Goal: Task Accomplishment & Management: Manage account settings

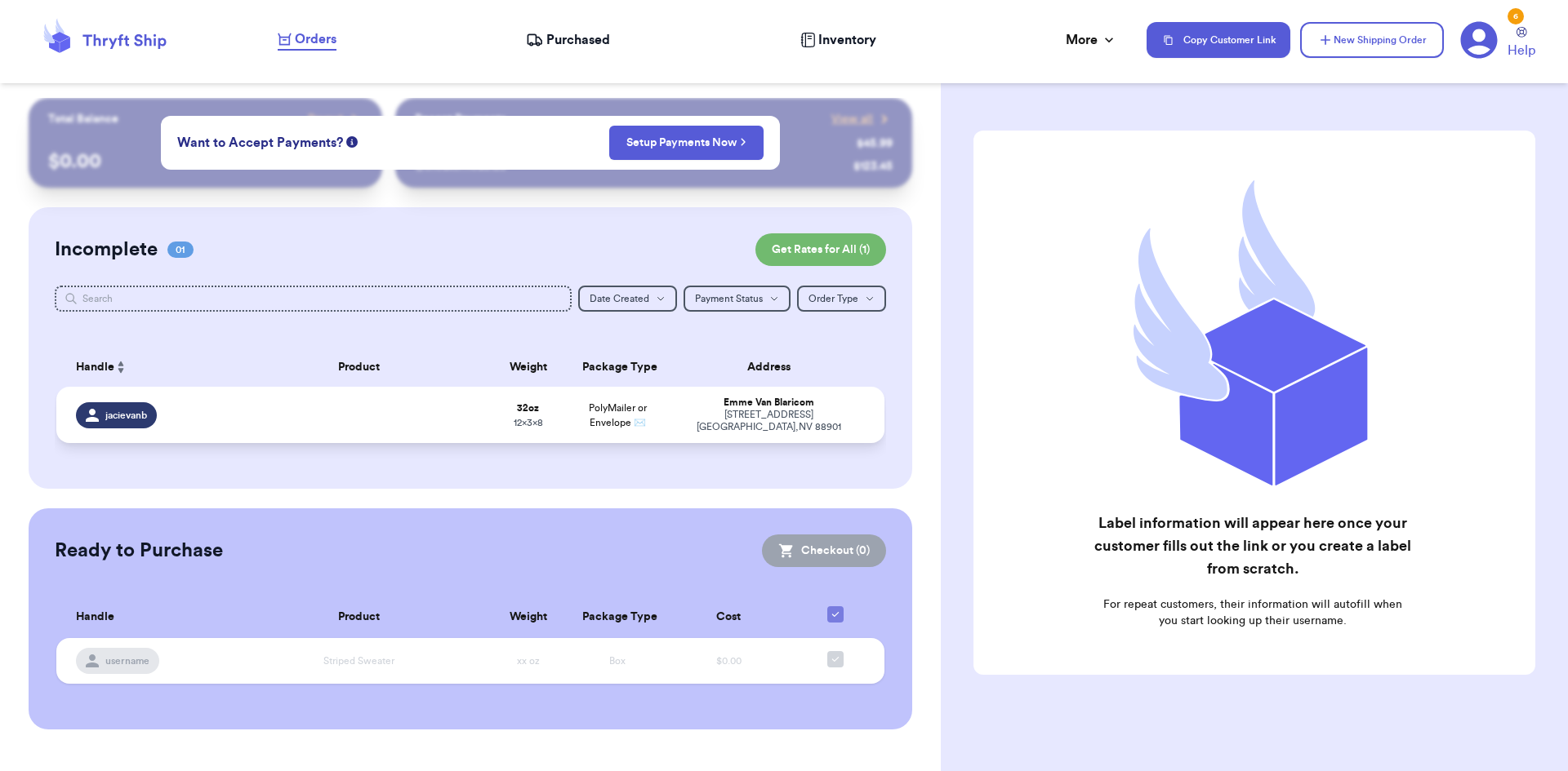
click at [337, 398] on td at bounding box center [359, 415] width 250 height 57
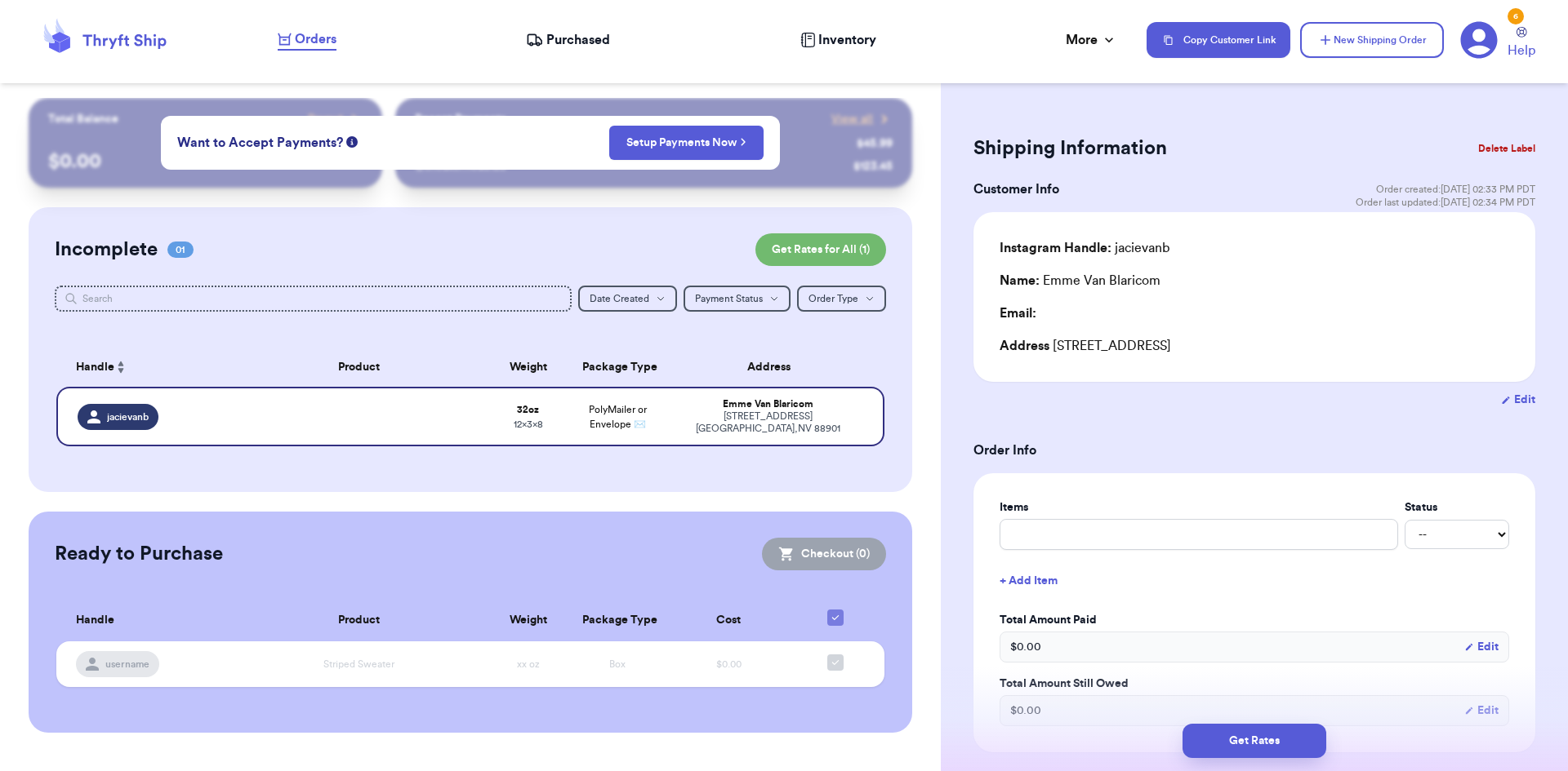
click at [1503, 403] on button "Edit" at bounding box center [1518, 400] width 34 height 17
select select "NV"
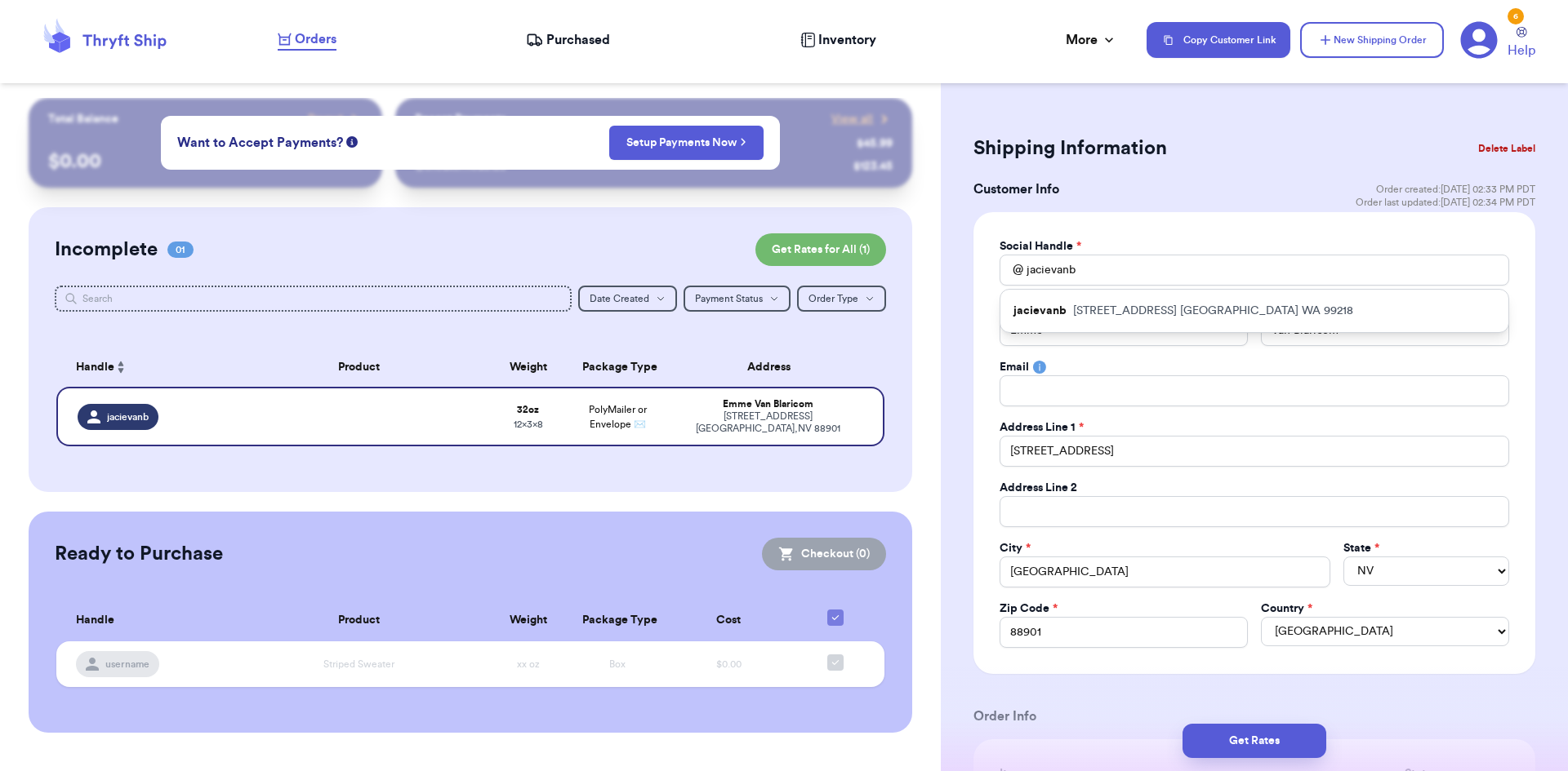
click at [1078, 315] on p "[STREET_ADDRESS]" at bounding box center [1214, 311] width 280 height 17
type input "Angel"
type input "[PERSON_NAME]"
type input "[STREET_ADDRESS]"
type input "[GEOGRAPHIC_DATA]"
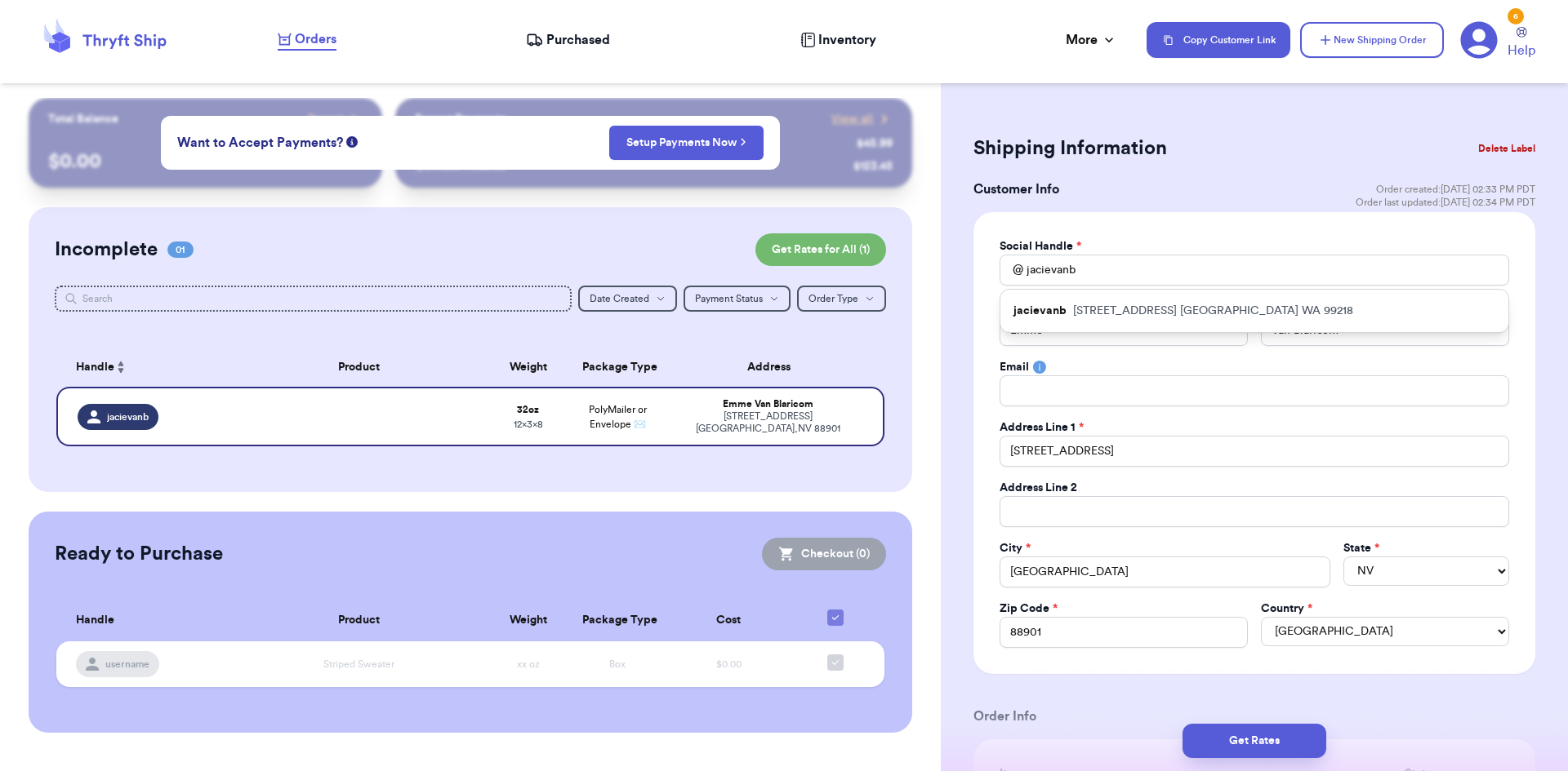
select select "WA"
type input "99218"
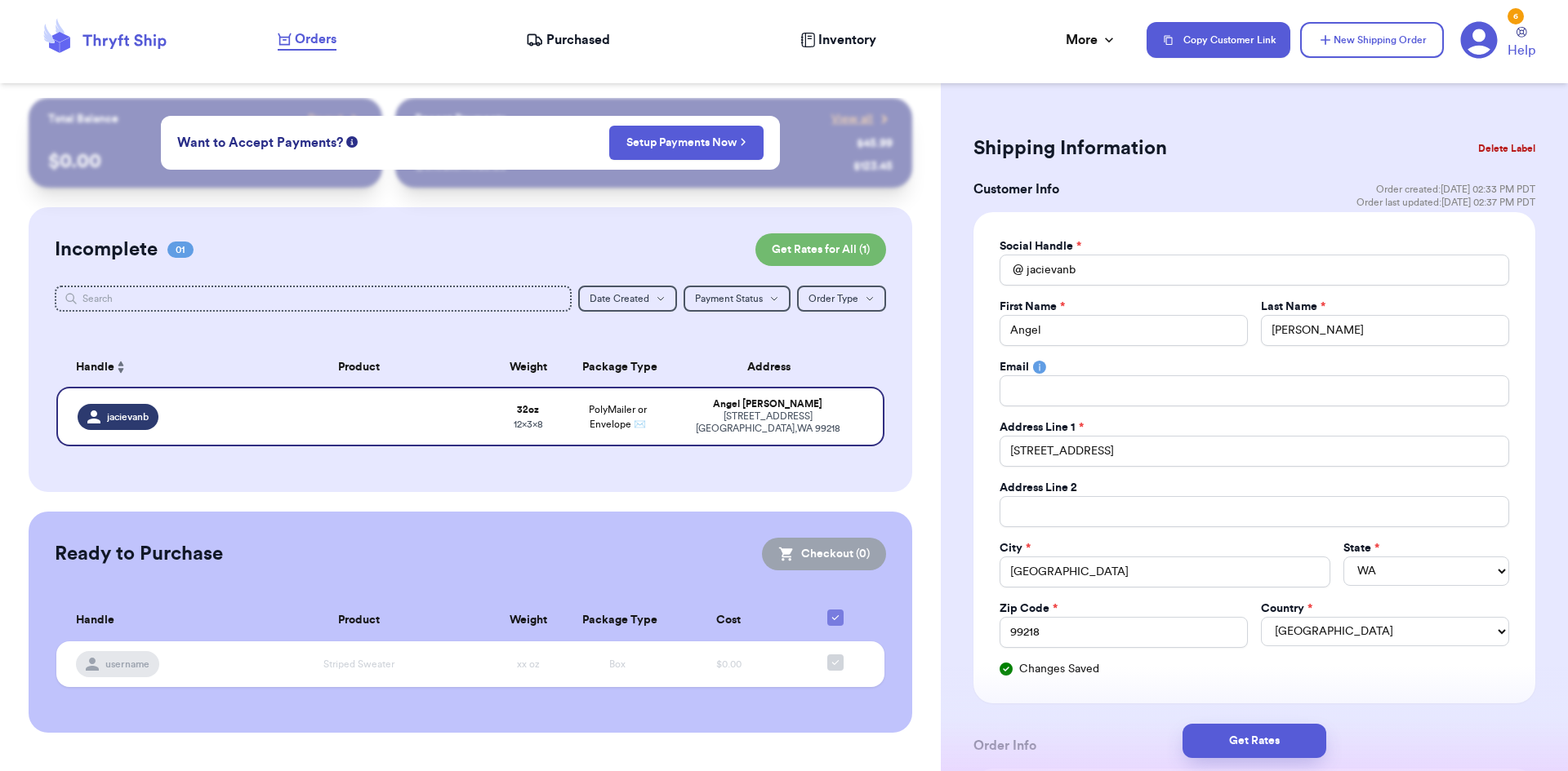
click at [1098, 312] on div "First Name *" at bounding box center [1123, 307] width 249 height 17
click at [1116, 322] on input "Angel" at bounding box center [1123, 330] width 249 height 31
drag, startPoint x: 1074, startPoint y: 329, endPoint x: 996, endPoint y: 318, distance: 78.8
click at [996, 318] on div "Social Handle * @ jacievanb First Name * Angel Last Name * [PERSON_NAME] Email …" at bounding box center [1254, 458] width 562 height 491
type input "Emme"
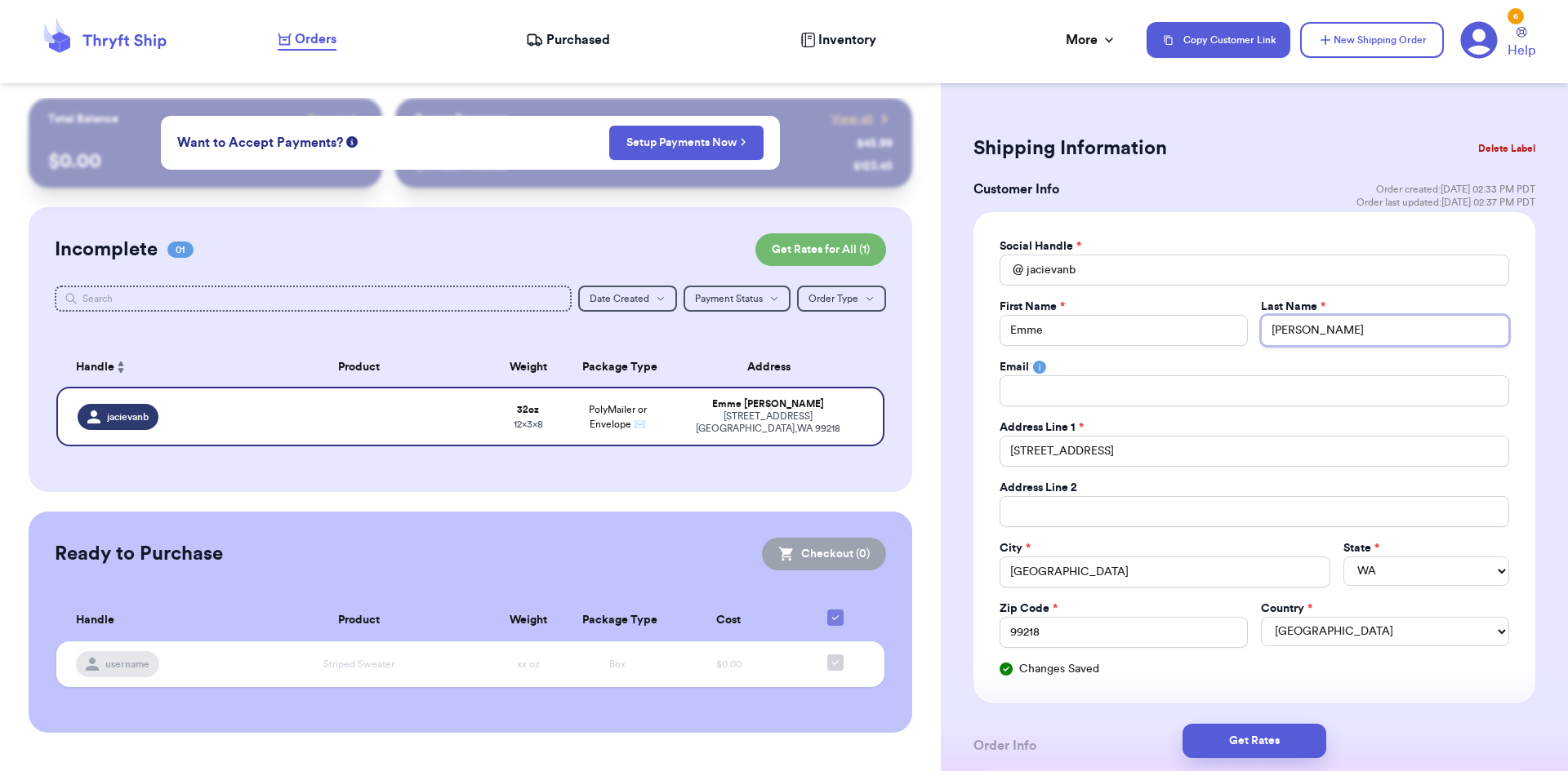
type input "[PERSON_NAME]"
click at [1167, 436] on input "[STREET_ADDRESS]" at bounding box center [1254, 451] width 510 height 31
drag, startPoint x: 1209, startPoint y: 450, endPoint x: 994, endPoint y: 478, distance: 216.8
click at [994, 475] on div "Social Handle * @ jacievanb First Name * Emme Last Name * [PERSON_NAME] Email A…" at bounding box center [1254, 458] width 562 height 491
type input "[STREET_ADDRESS][PERSON_NAME]"
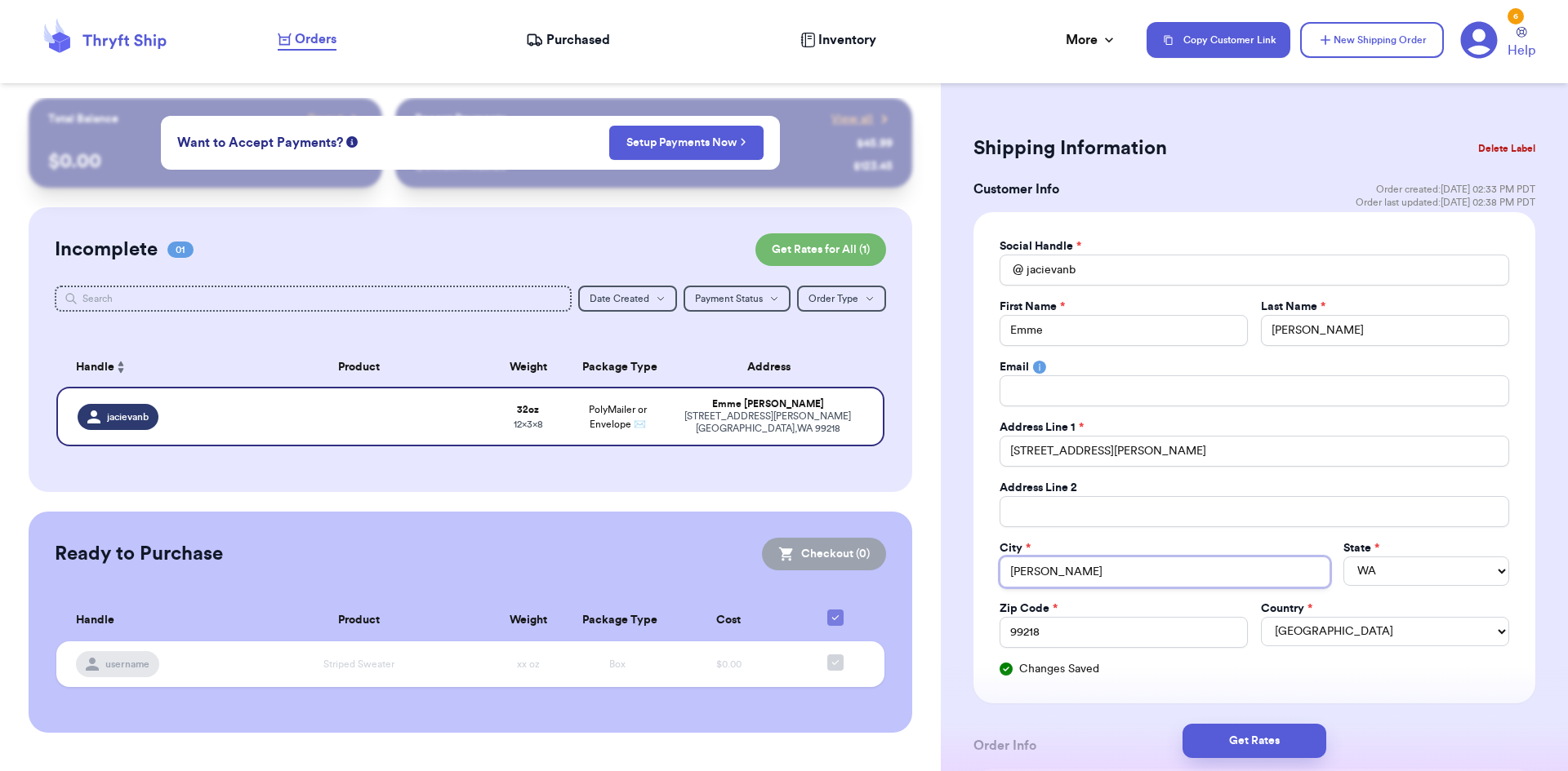
type input "[PERSON_NAME]"
select select "MT"
drag, startPoint x: 1102, startPoint y: 455, endPoint x: 985, endPoint y: 461, distance: 117.2
click at [985, 461] on div "Social Handle * @ jacievanb First Name * Emme Last Name * [PERSON_NAME] Email A…" at bounding box center [1254, 458] width 562 height 491
drag, startPoint x: 1025, startPoint y: 625, endPoint x: 976, endPoint y: 624, distance: 49.0
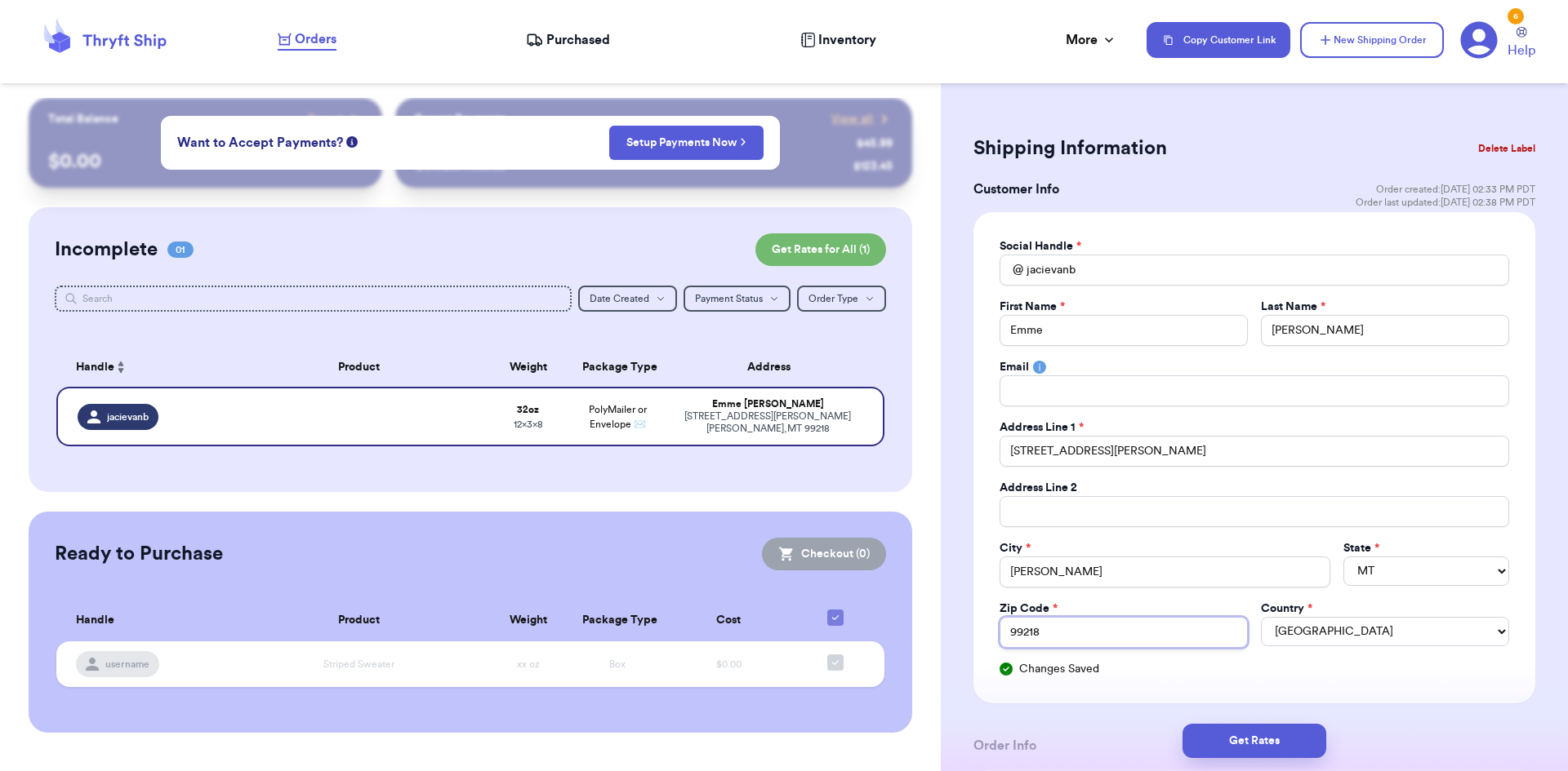
click at [973, 626] on div "Social Handle * @ jacievanb First Name * Emme Last Name * [PERSON_NAME] Email A…" at bounding box center [1254, 458] width 562 height 491
type input "59635"
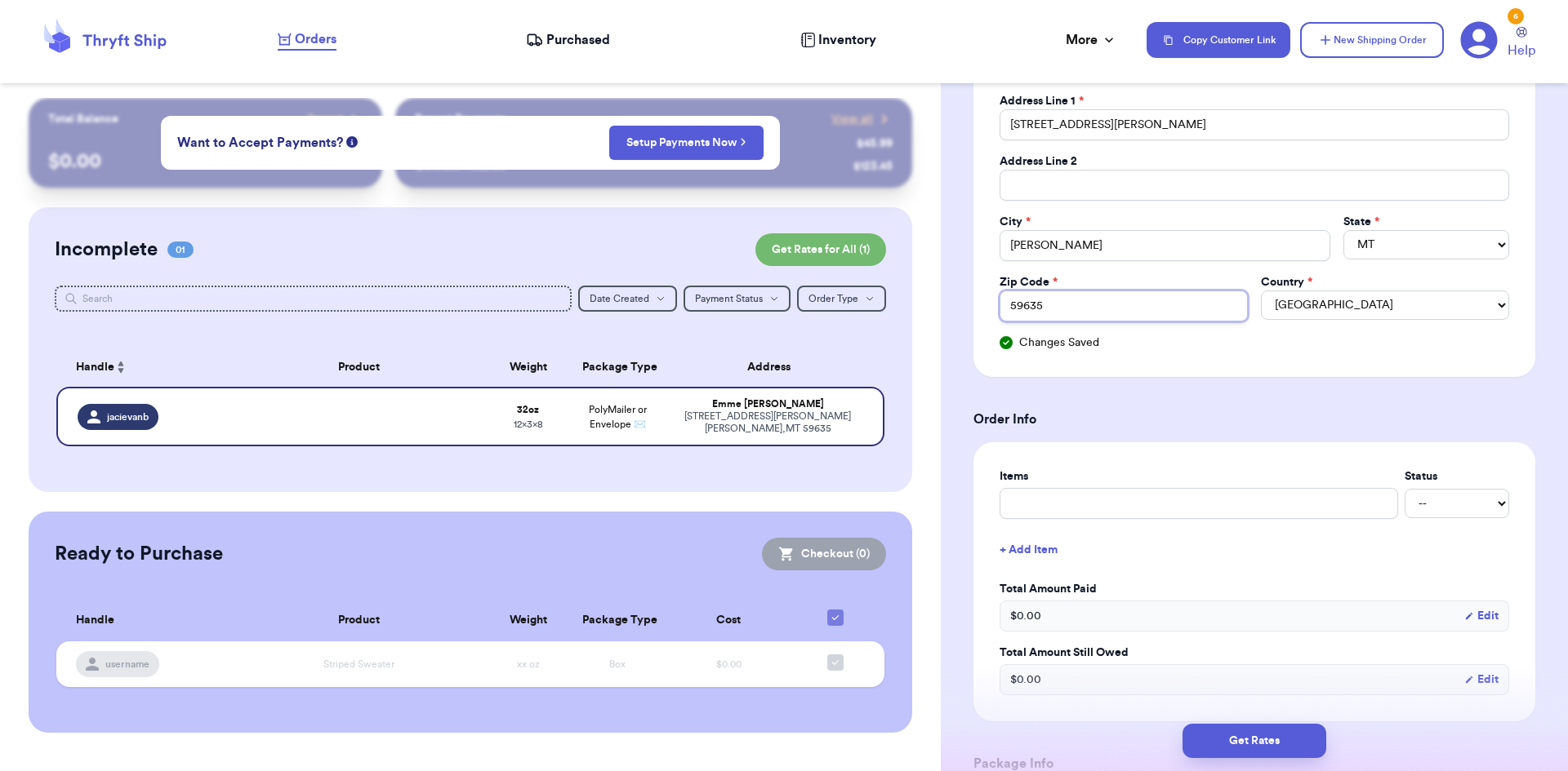
scroll to position [489, 0]
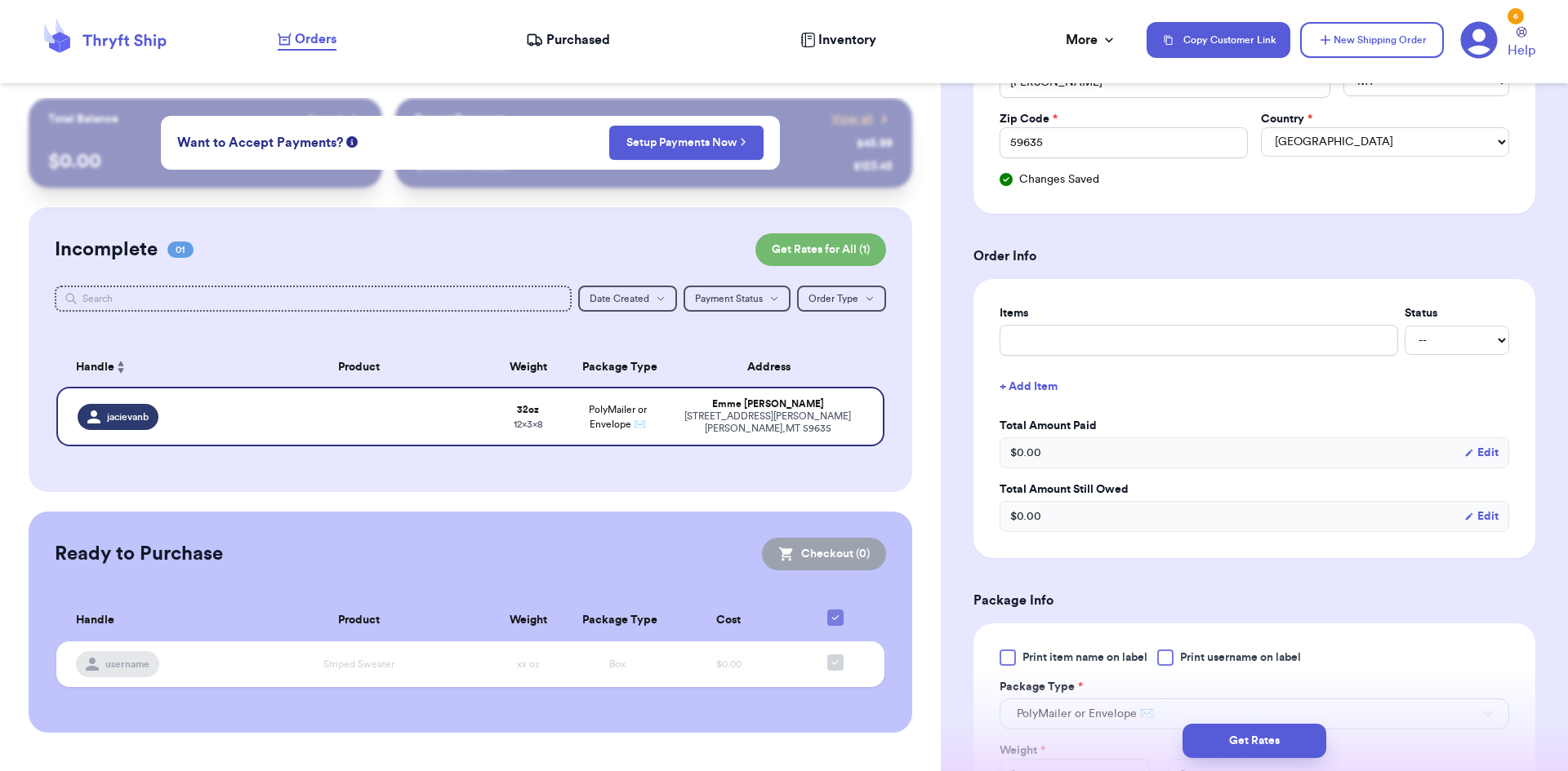
click at [1049, 460] on div "$ 0.00 Edit" at bounding box center [1254, 453] width 510 height 31
click at [1056, 347] on input "text" at bounding box center [1199, 340] width 399 height 31
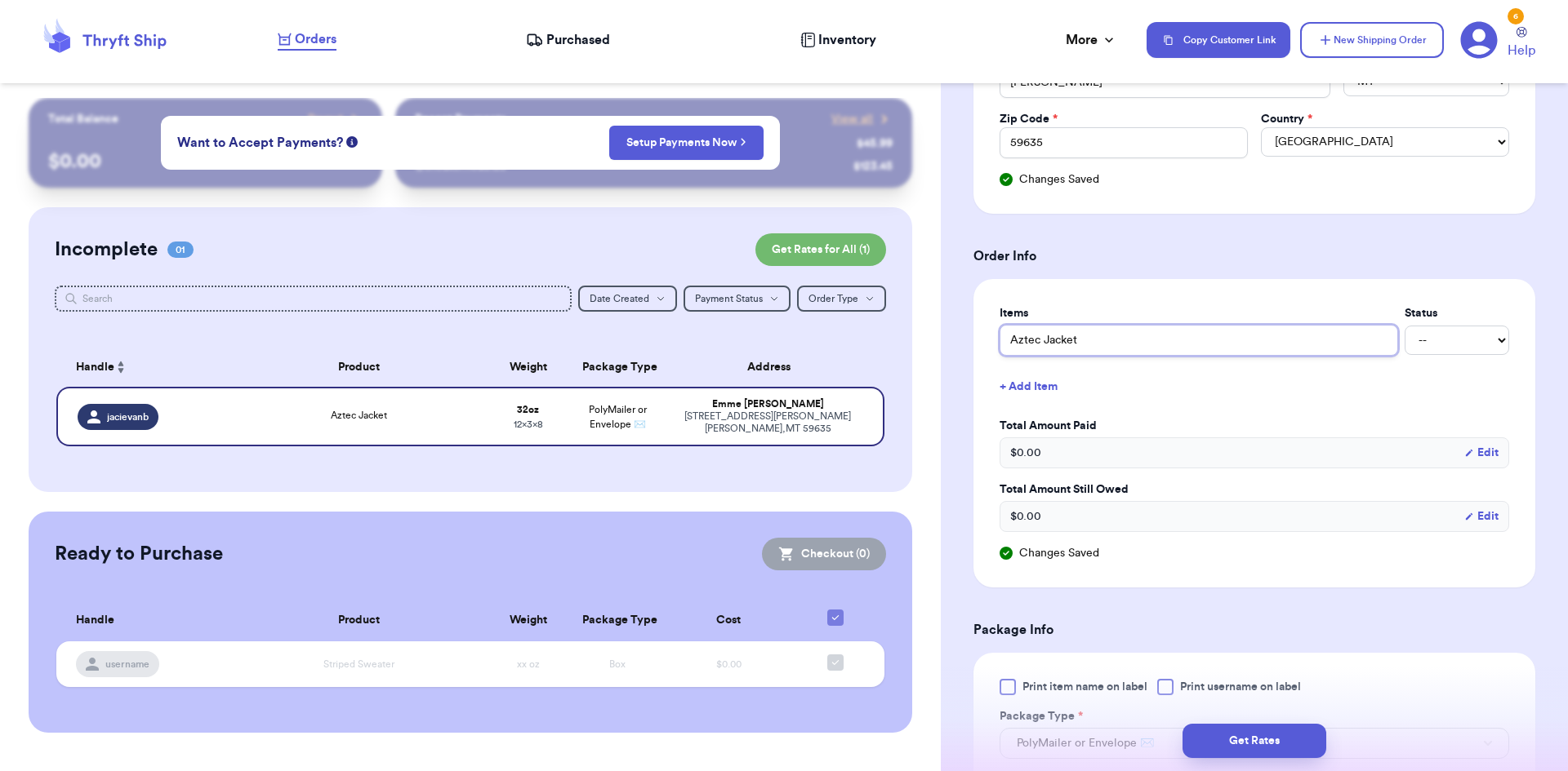
type input "Aztec Jacket"
click at [1252, 400] on button "+ Add Item" at bounding box center [1254, 387] width 523 height 36
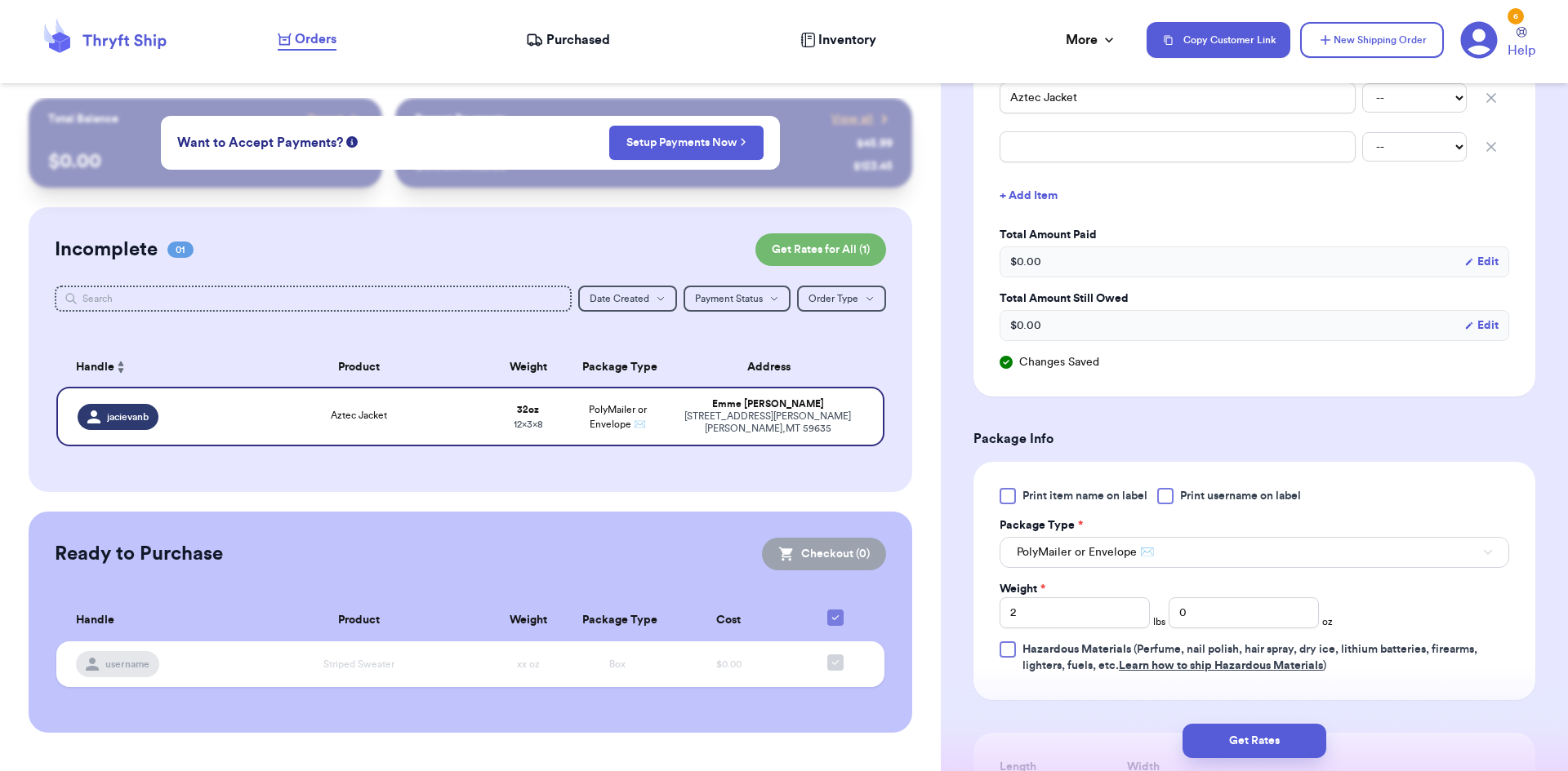
scroll to position [898, 0]
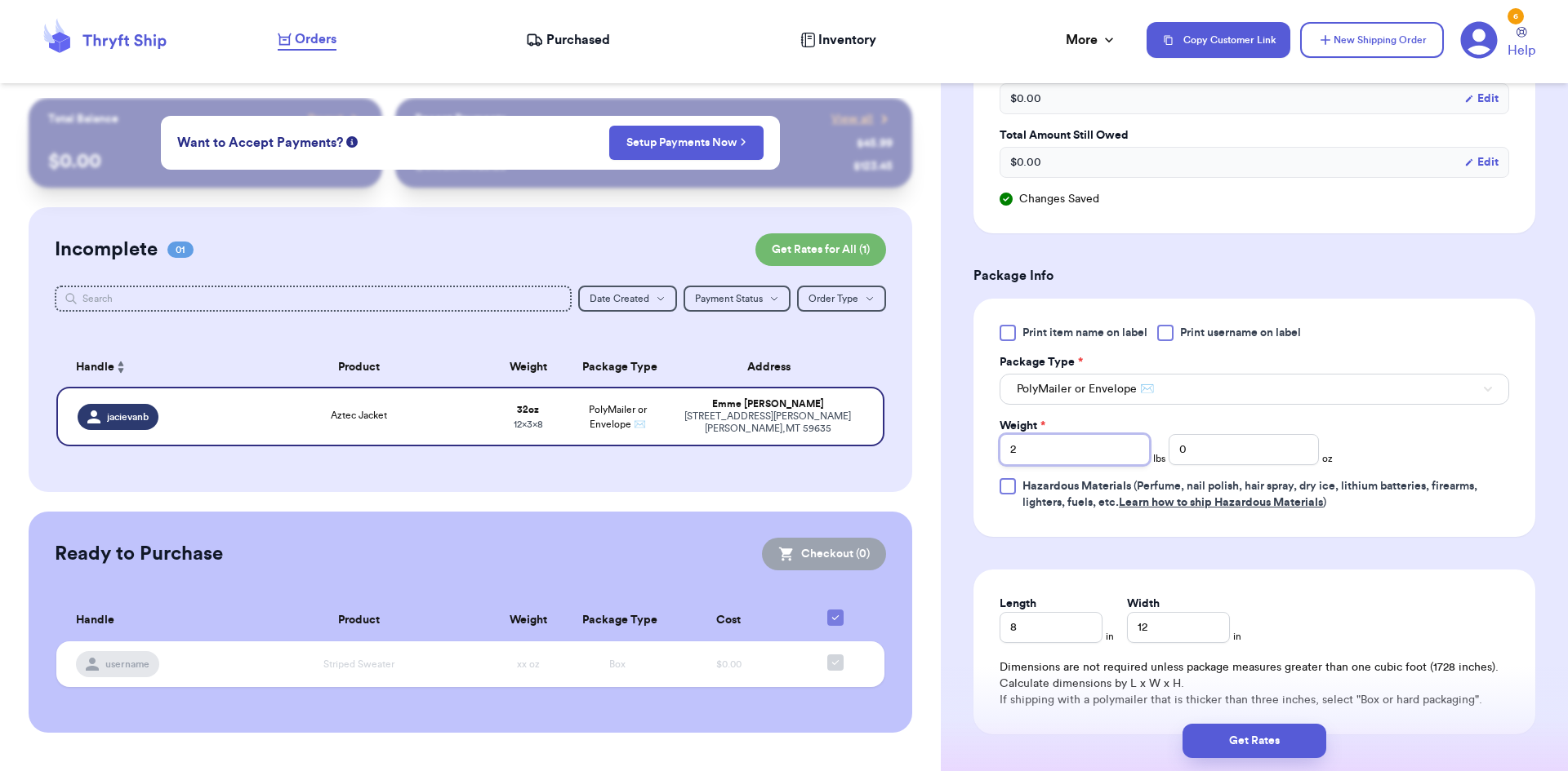
click at [1067, 458] on input "2" at bounding box center [1074, 449] width 150 height 31
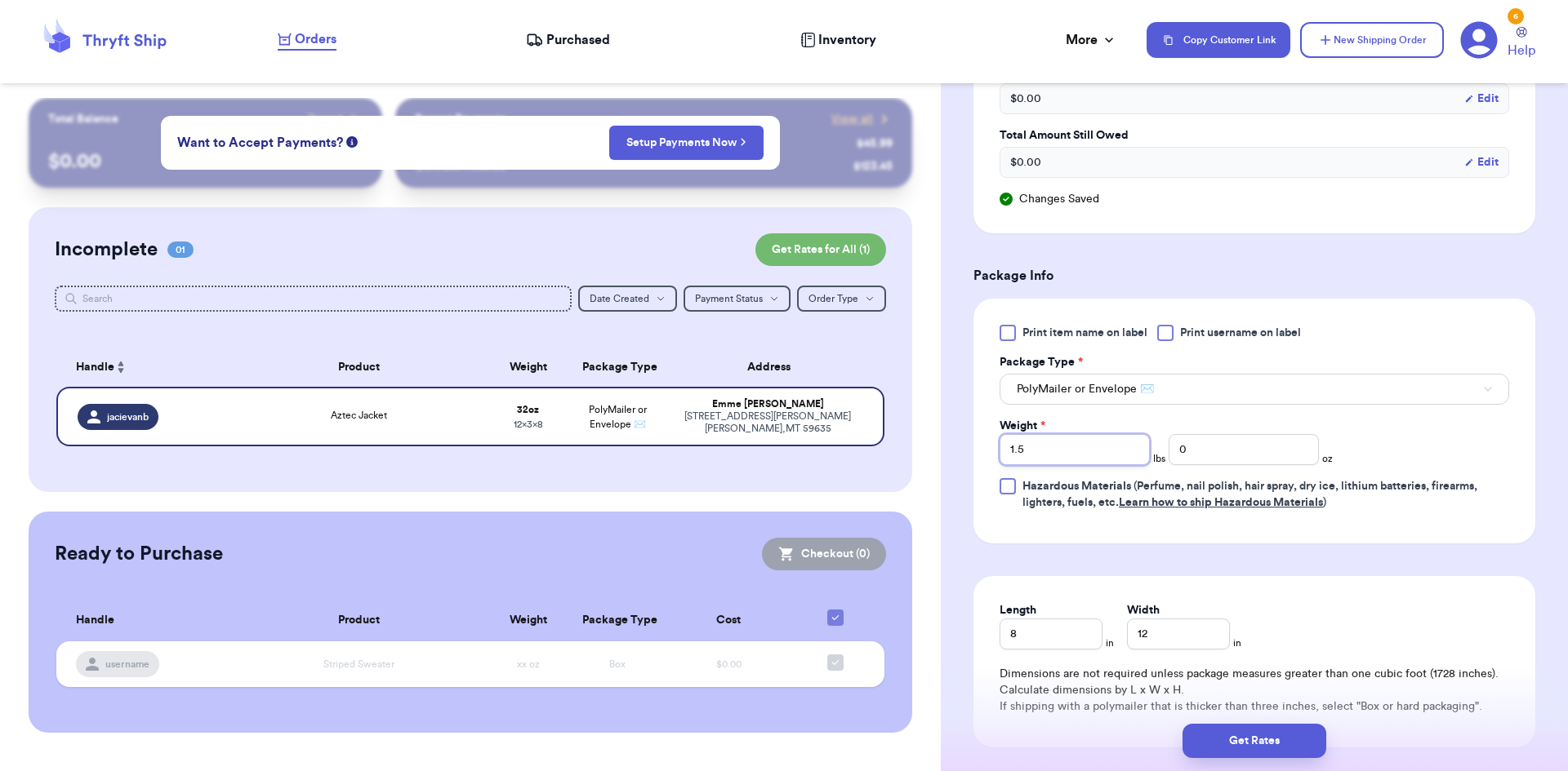
scroll to position [1074, 0]
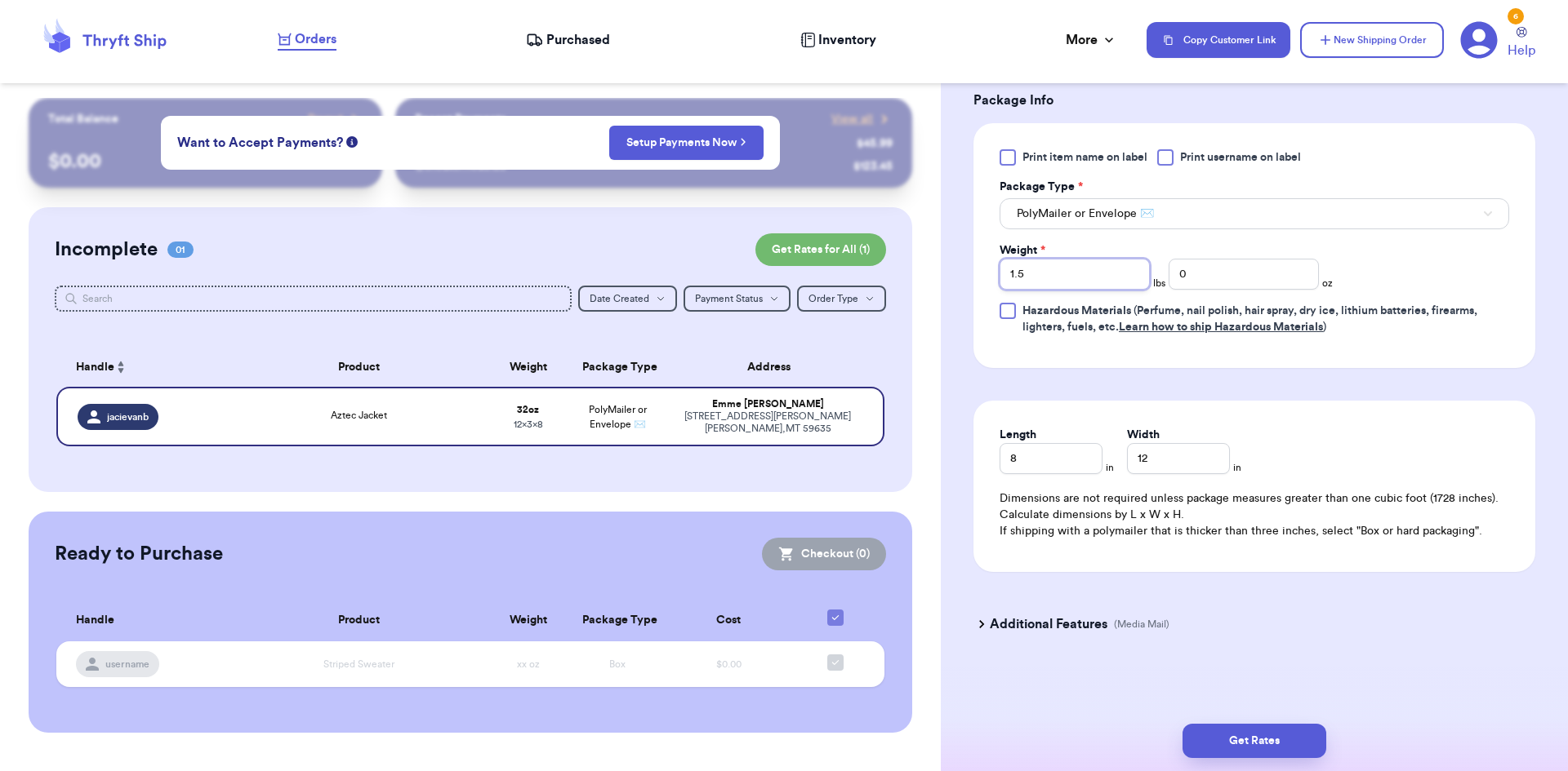
type input "1.5"
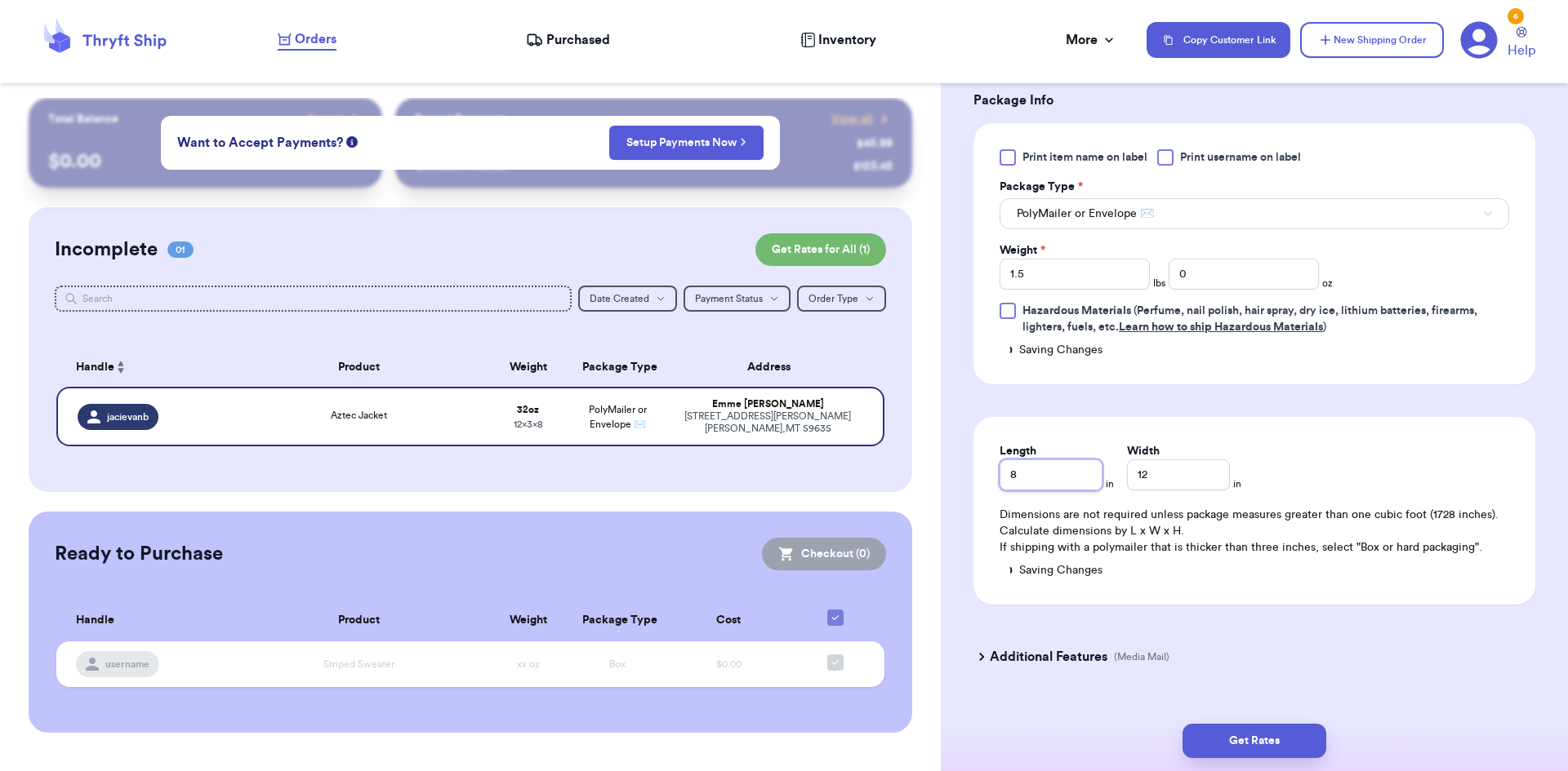
click at [1076, 456] on div "Length 8" at bounding box center [1050, 467] width 103 height 48
drag, startPoint x: 1025, startPoint y: 473, endPoint x: 993, endPoint y: 473, distance: 32.0
click at [993, 473] on div "Length 8 in Width 12 in Dimensions are not required unless package measures gre…" at bounding box center [1254, 510] width 562 height 188
drag, startPoint x: 1065, startPoint y: 477, endPoint x: 1004, endPoint y: 477, distance: 61.0
click at [1004, 477] on input "24" at bounding box center [1050, 474] width 103 height 31
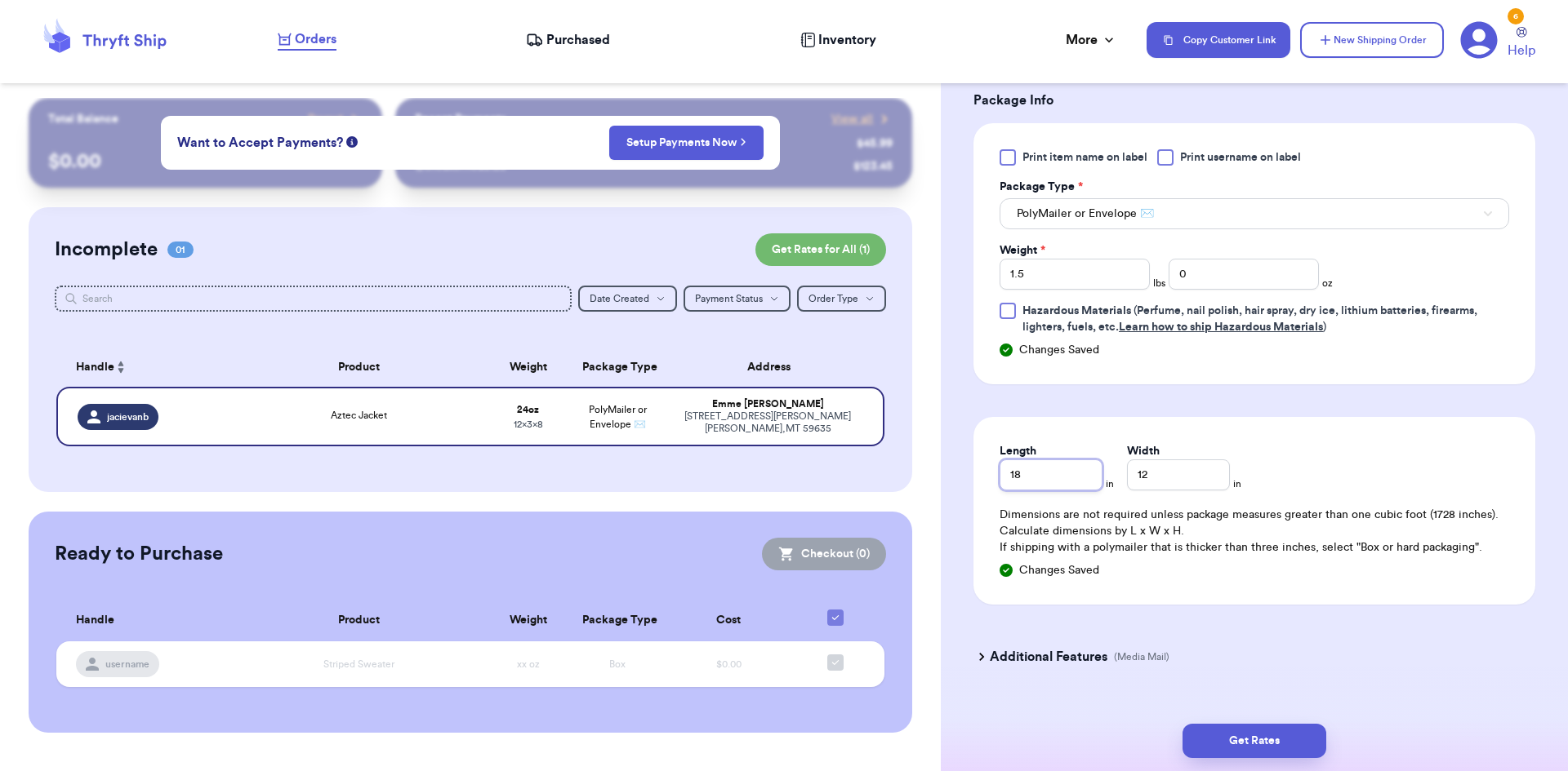
type input "18"
click at [1237, 459] on div "Length 18 in Width 12 in" at bounding box center [1126, 467] width 254 height 48
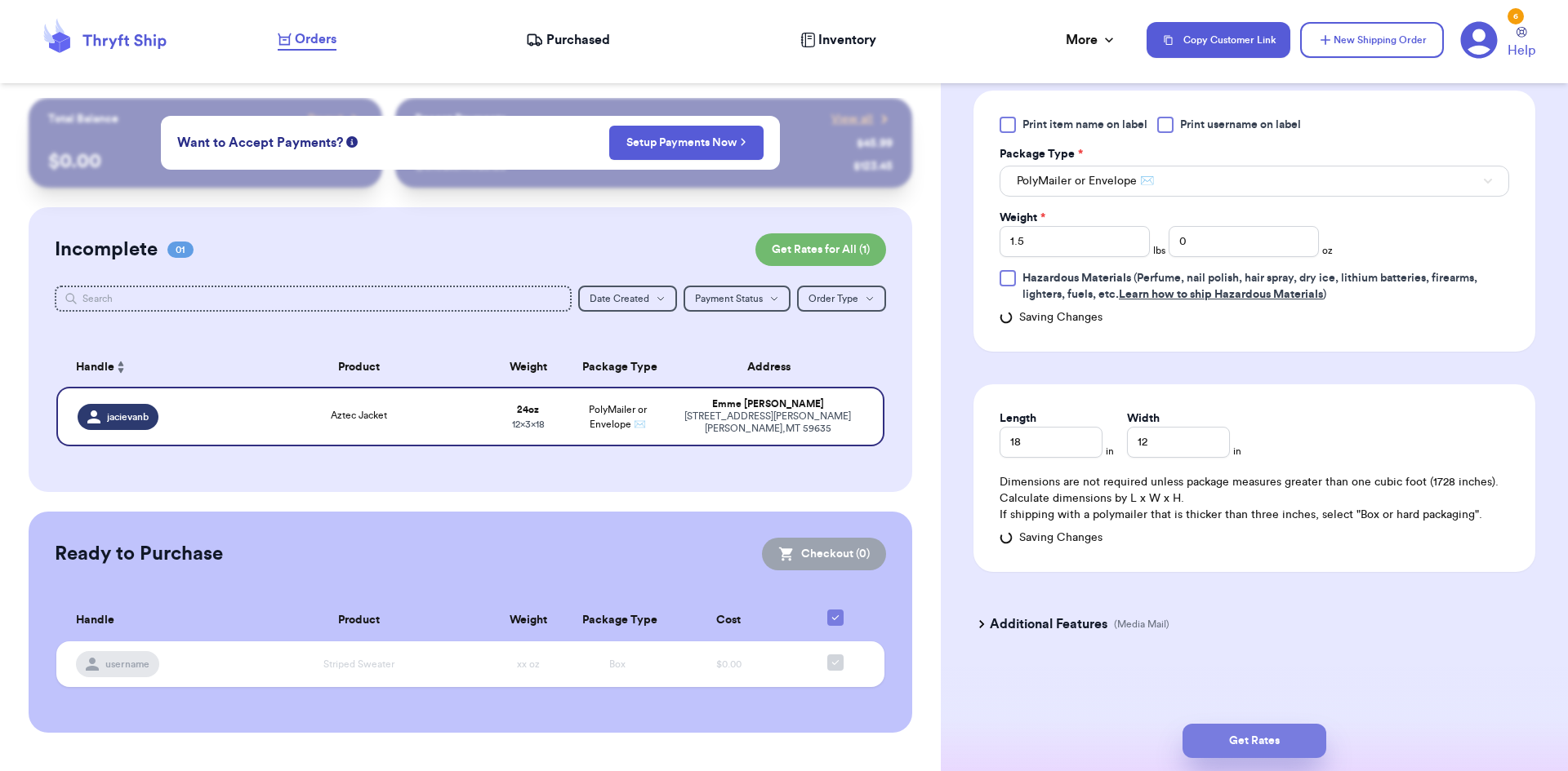
click at [1271, 737] on button "Get Rates" at bounding box center [1254, 741] width 143 height 34
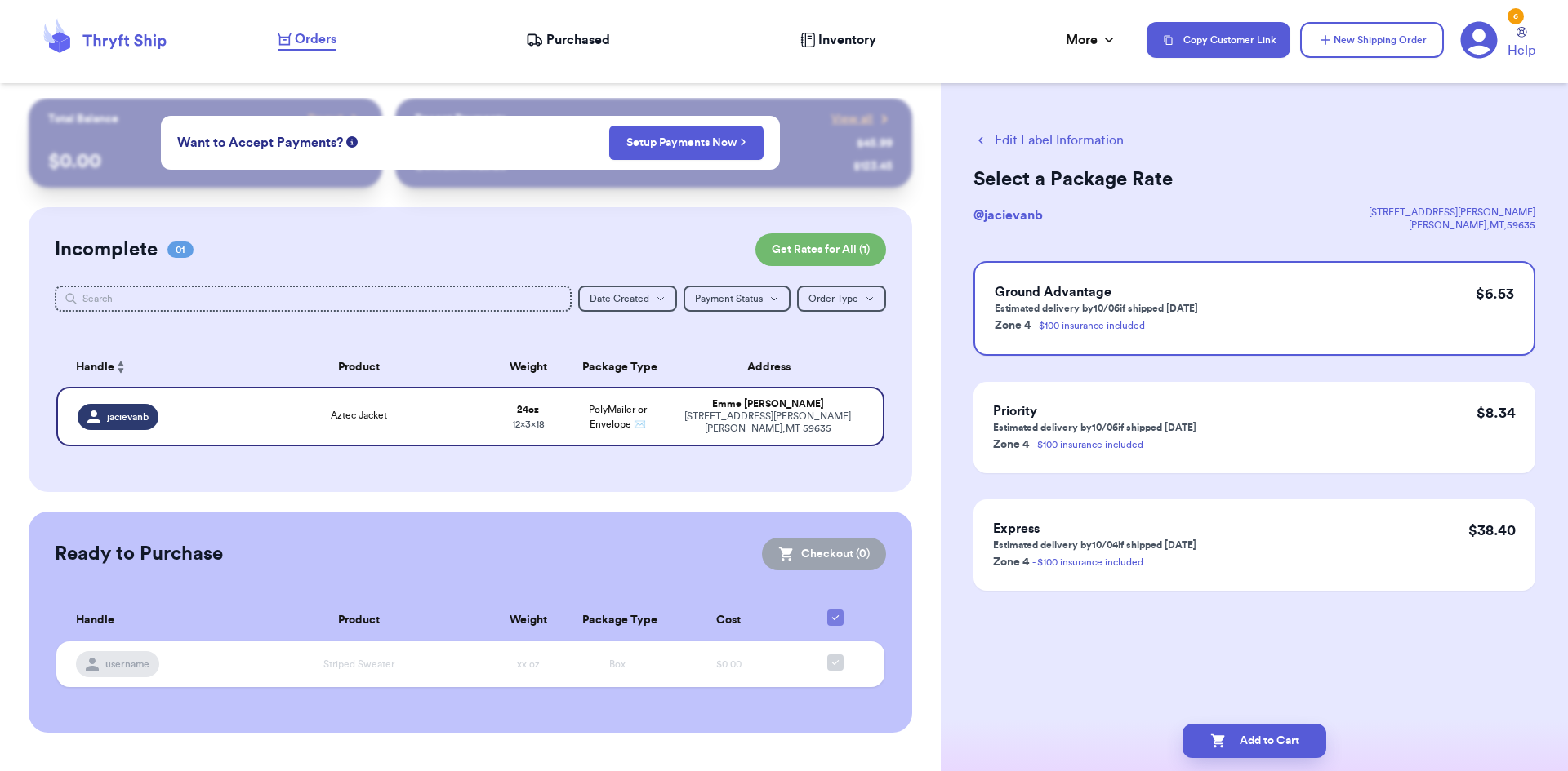
click at [1003, 141] on button "Edit Label Information" at bounding box center [1048, 140] width 150 height 19
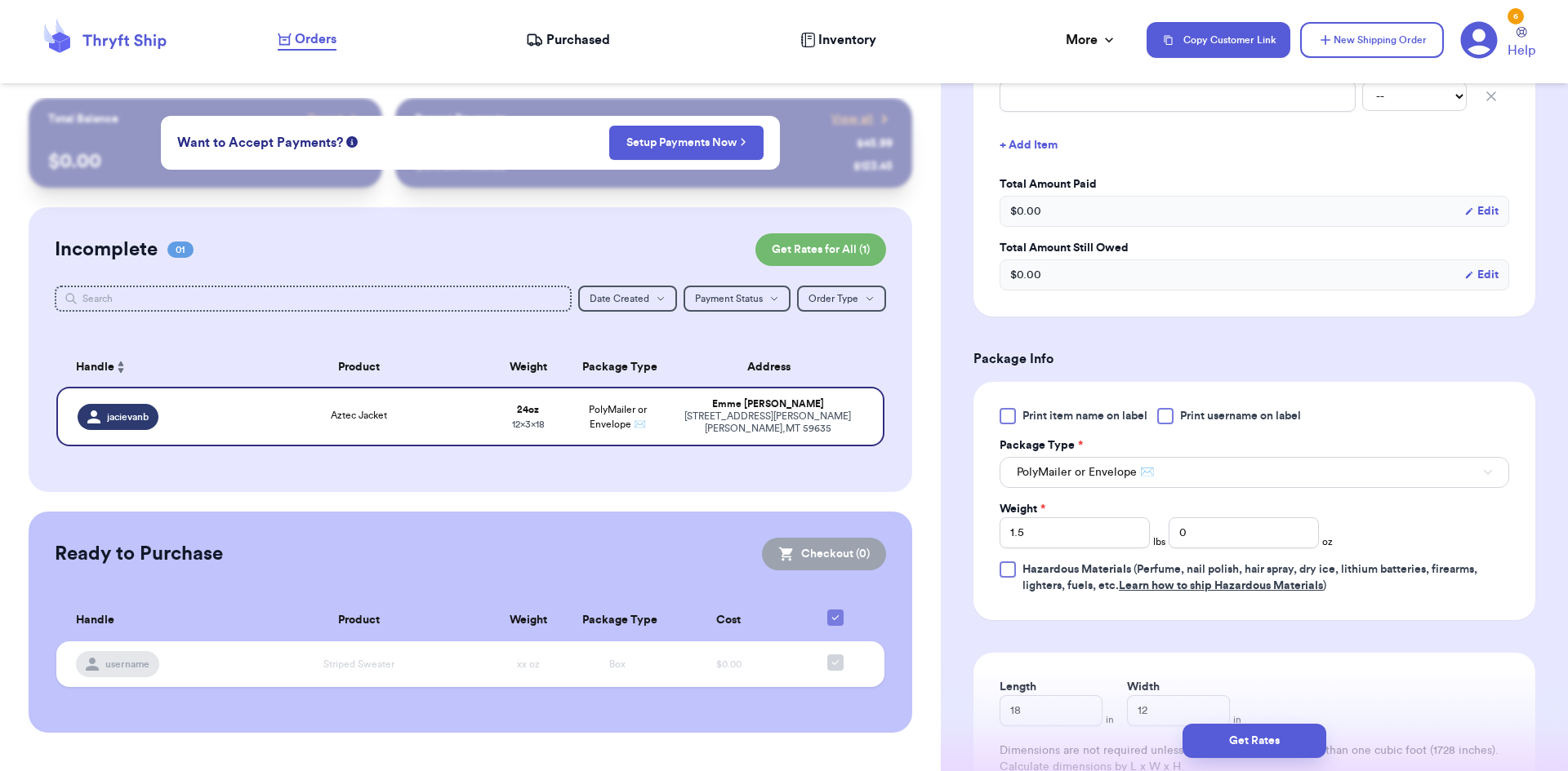
scroll to position [735, 0]
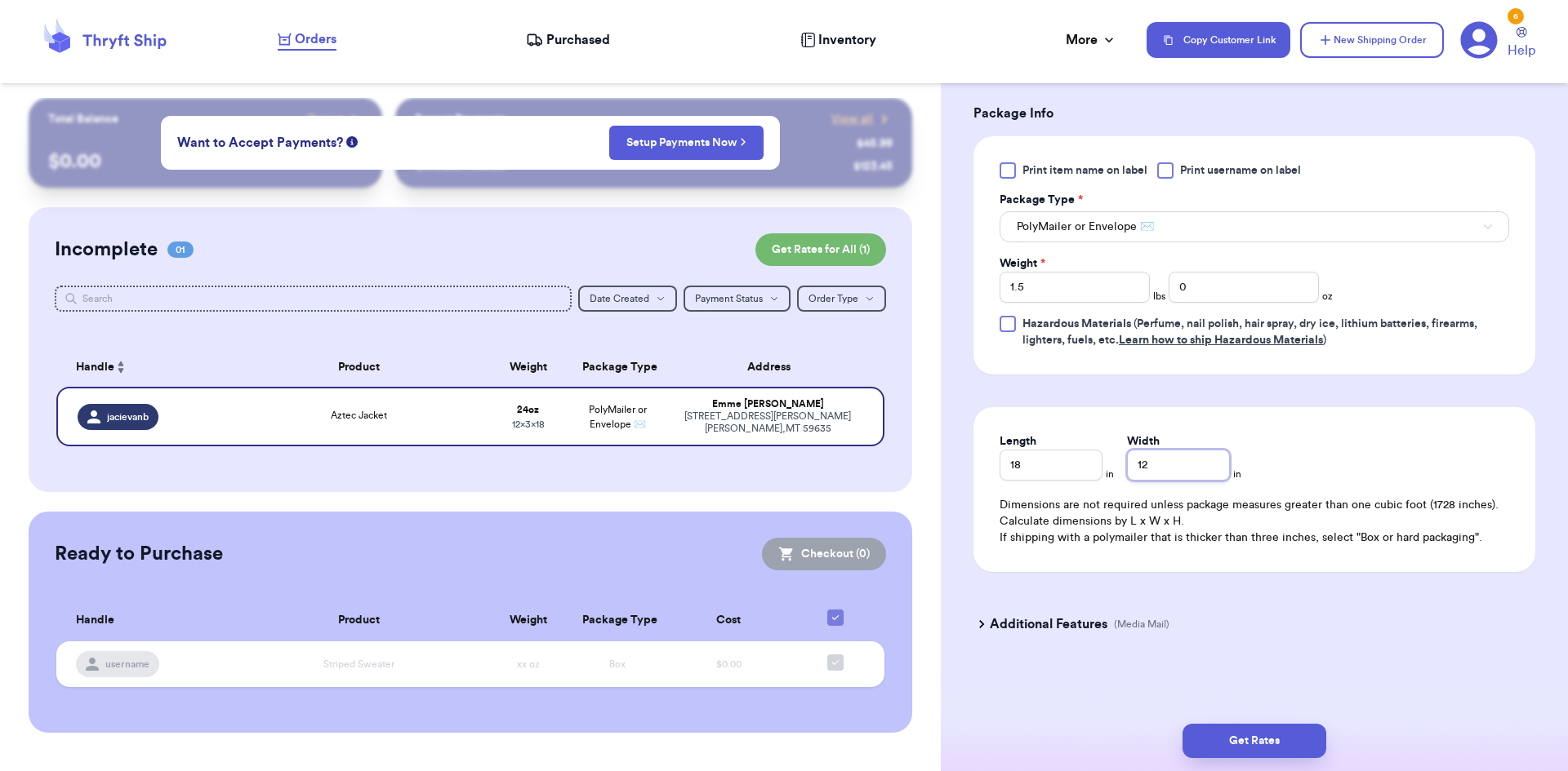
drag, startPoint x: 1133, startPoint y: 464, endPoint x: 1092, endPoint y: 470, distance: 41.4
click at [1092, 469] on div "Length 18 in Width 12 in" at bounding box center [1126, 457] width 254 height 48
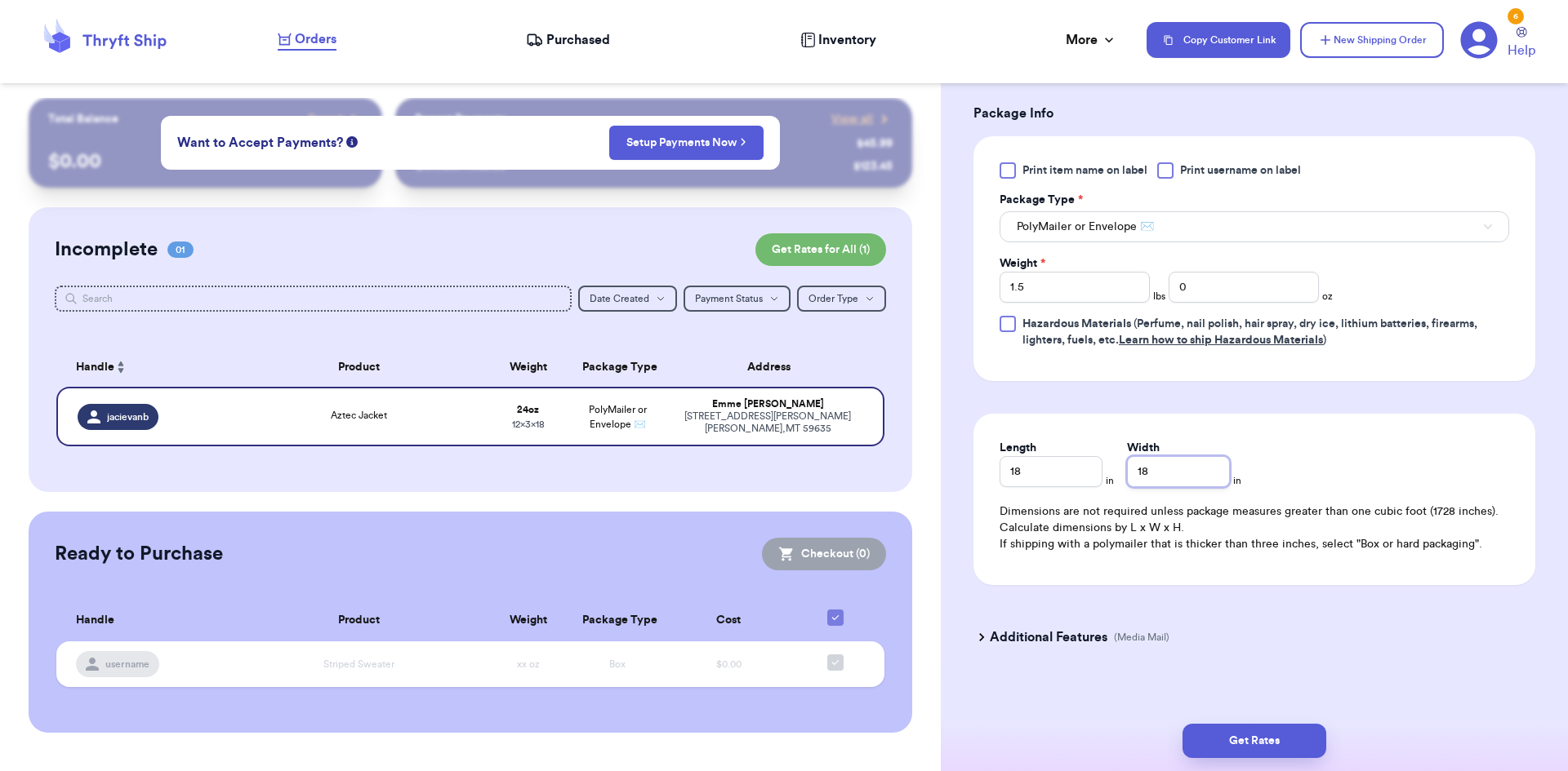
type input "18"
click at [1299, 527] on div "Dimensions are not required unless package measures greater than one cubic foot…" at bounding box center [1254, 528] width 510 height 49
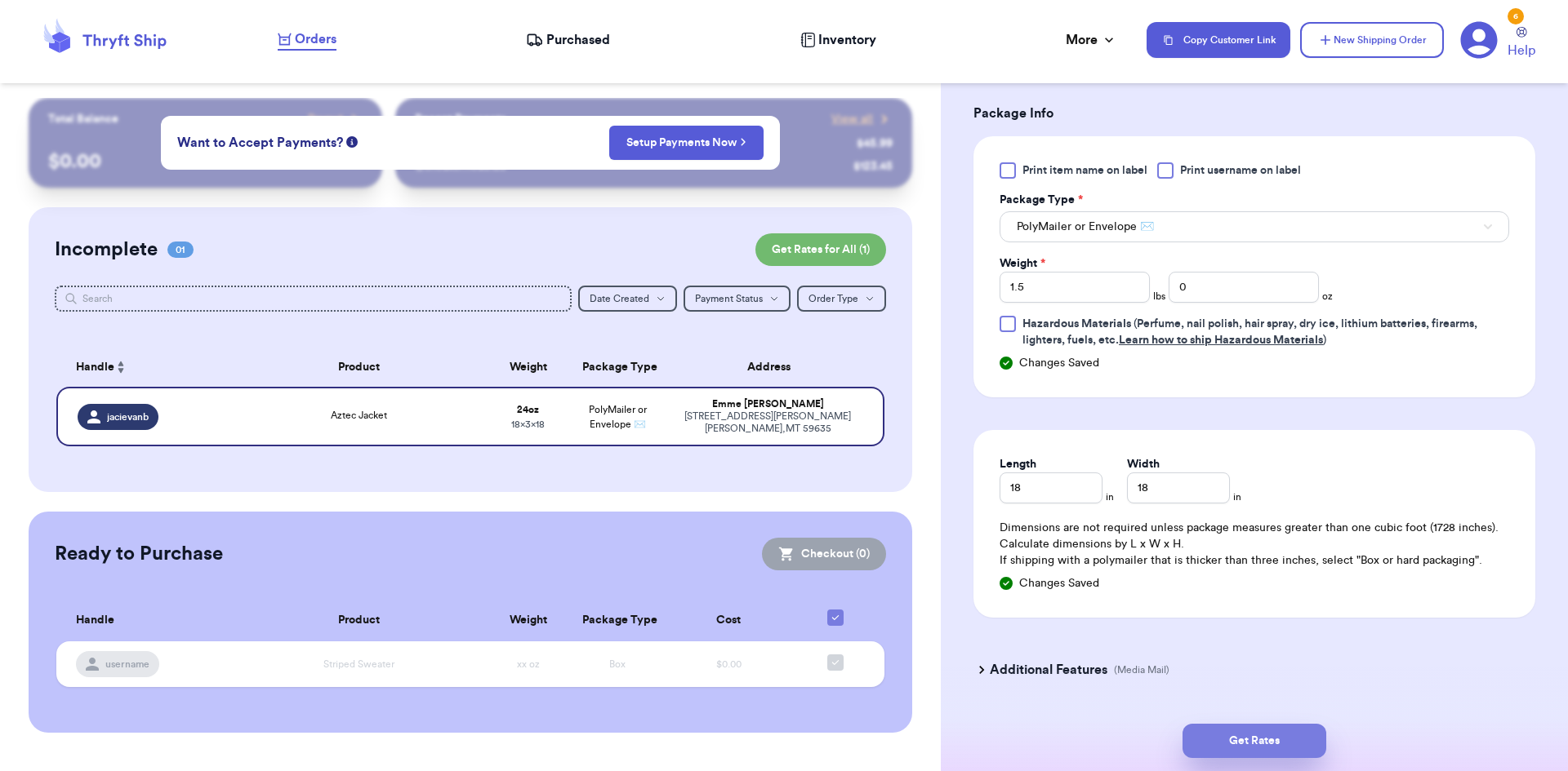
click at [1240, 736] on button "Get Rates" at bounding box center [1254, 741] width 143 height 34
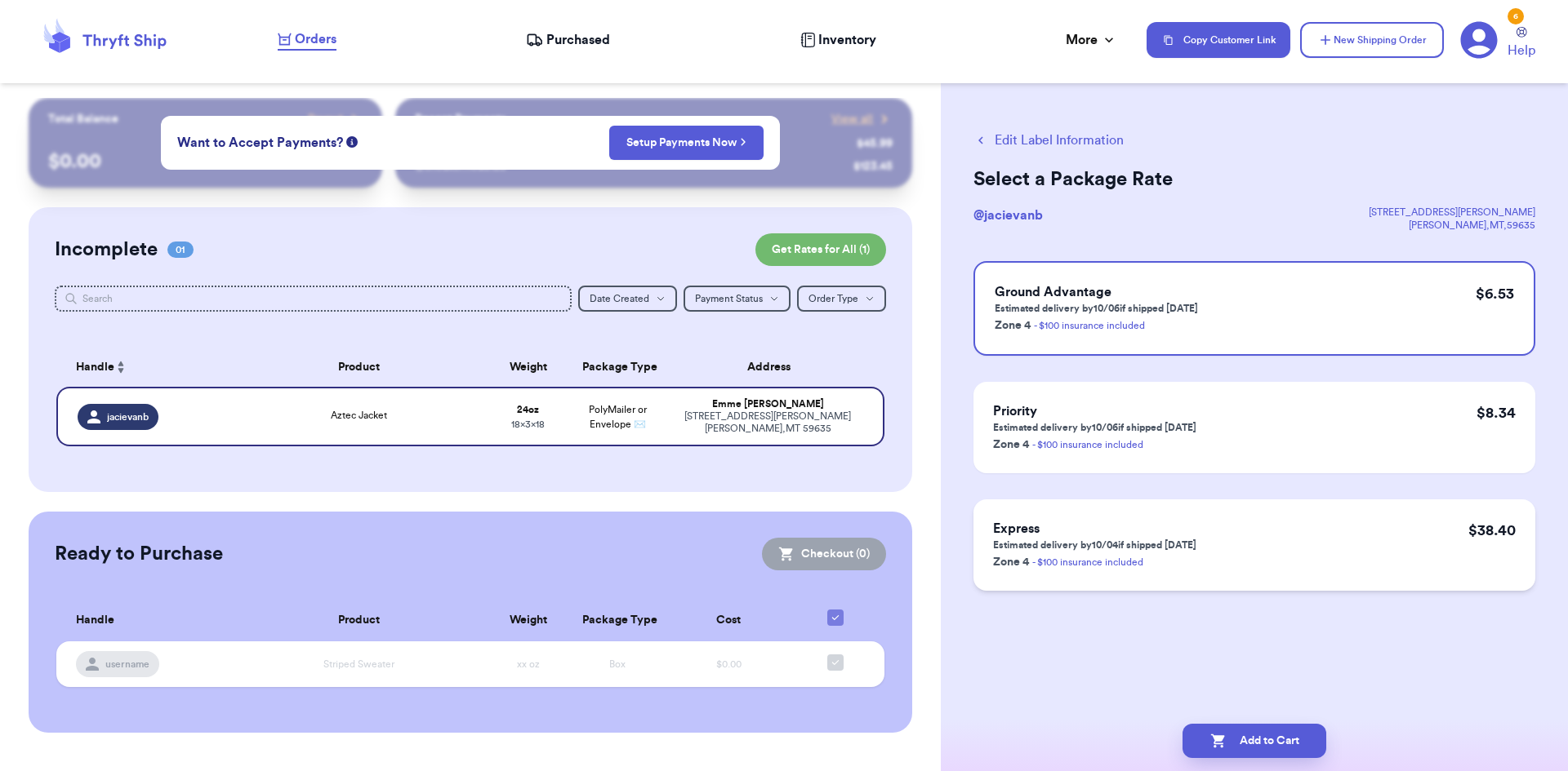
scroll to position [0, 0]
click at [983, 142] on icon "button" at bounding box center [981, 141] width 15 height 15
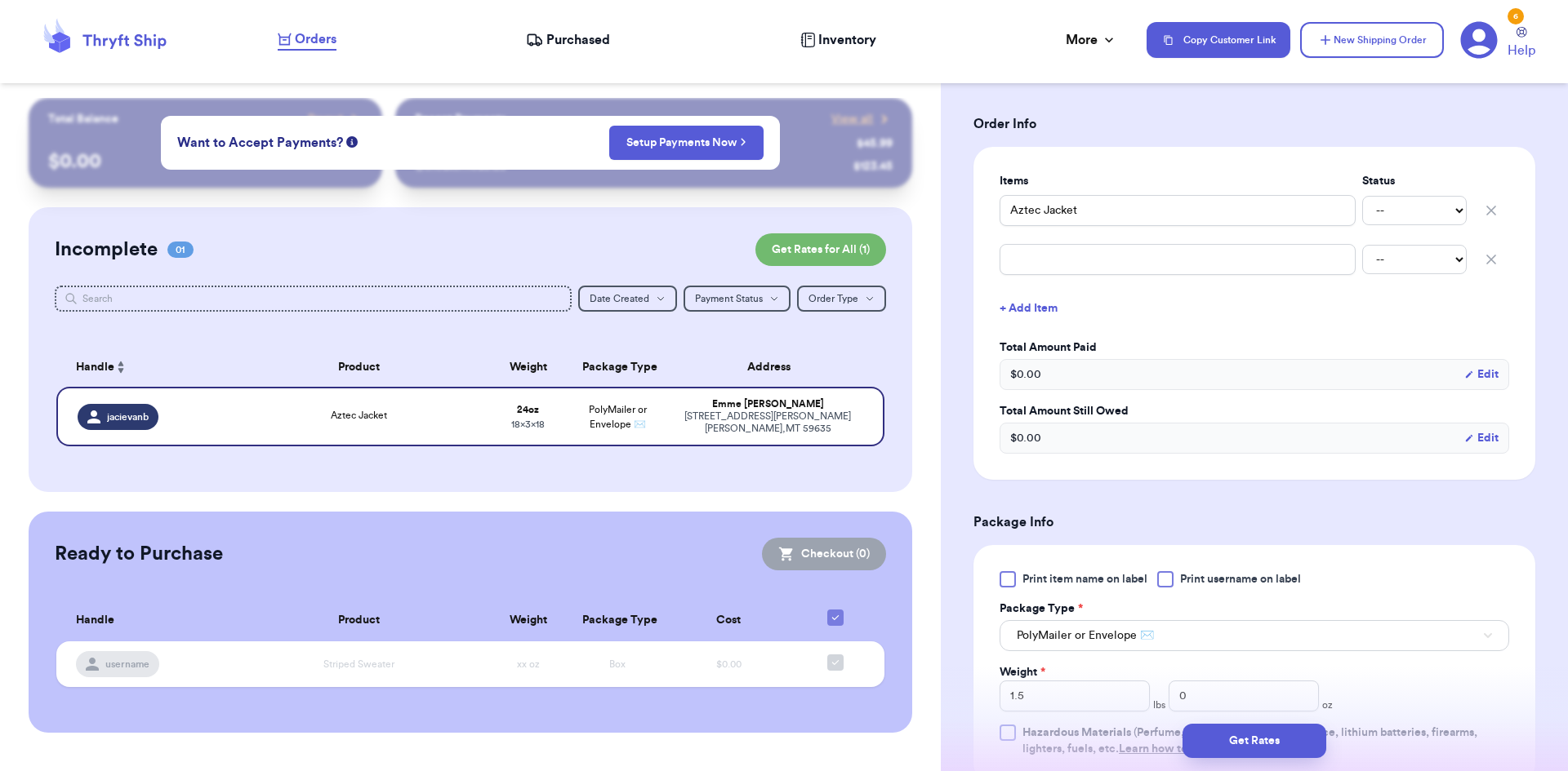
scroll to position [735, 0]
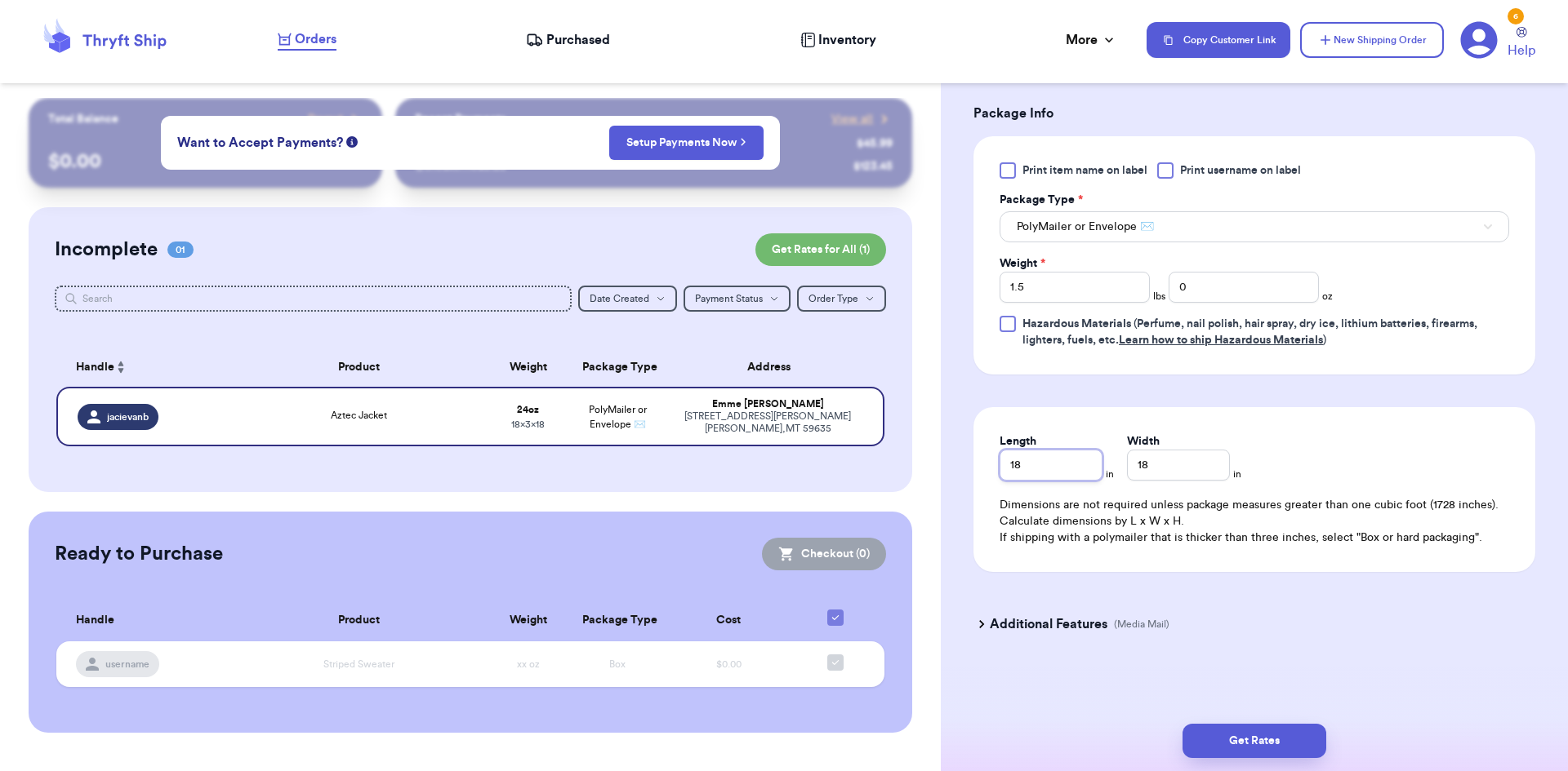
click at [959, 482] on div "Shipping Information Delete Label Customer Info Order created: [DATE] 02:33 PM …" at bounding box center [1254, 67] width 627 height 1409
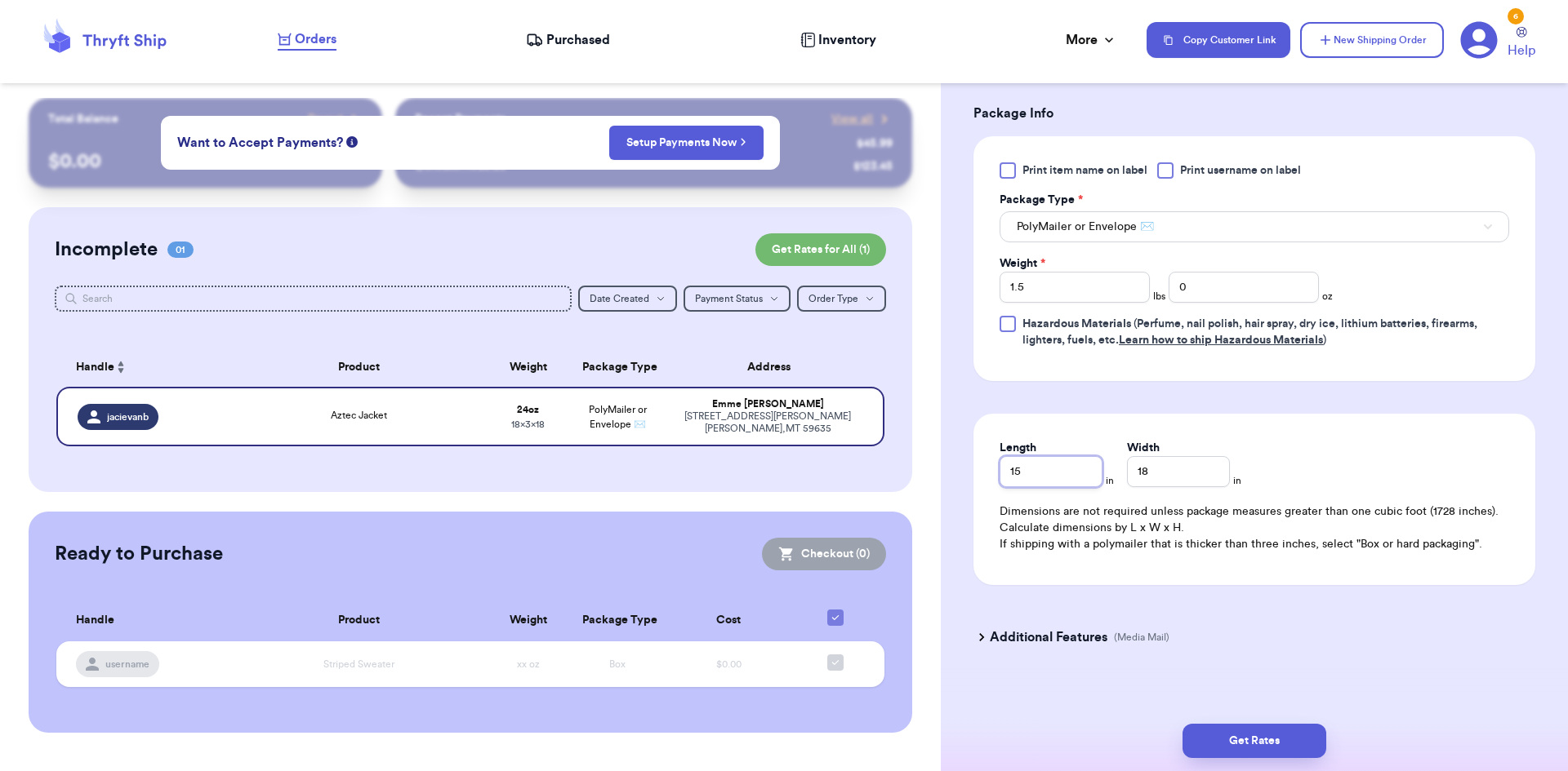
type input "15"
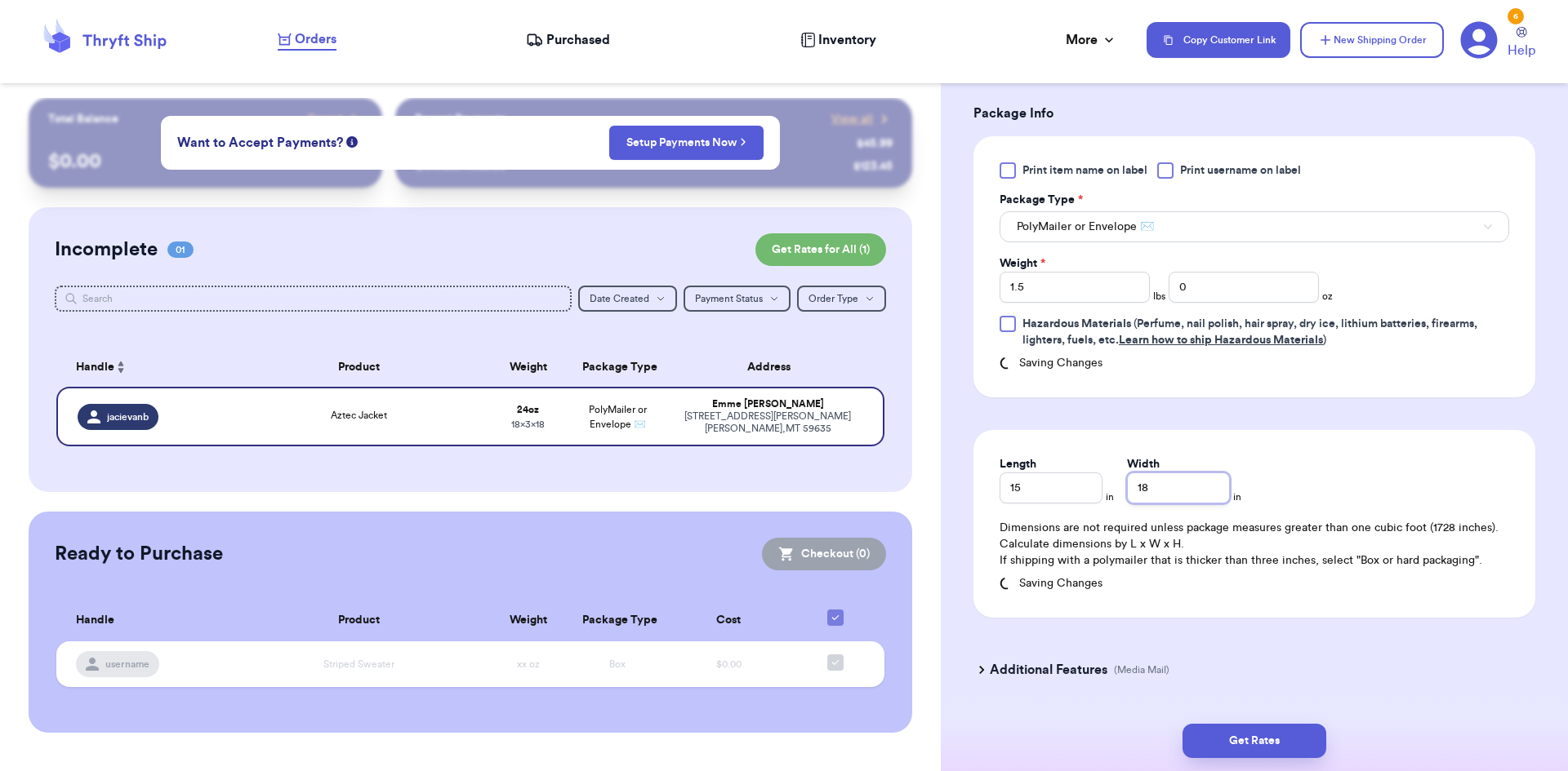
drag, startPoint x: 1147, startPoint y: 475, endPoint x: 1123, endPoint y: 479, distance: 24.3
click at [1127, 479] on input "18" at bounding box center [1178, 488] width 103 height 31
type input "11"
click at [1232, 657] on div "Additional Features (Media Mail)" at bounding box center [1244, 669] width 562 height 39
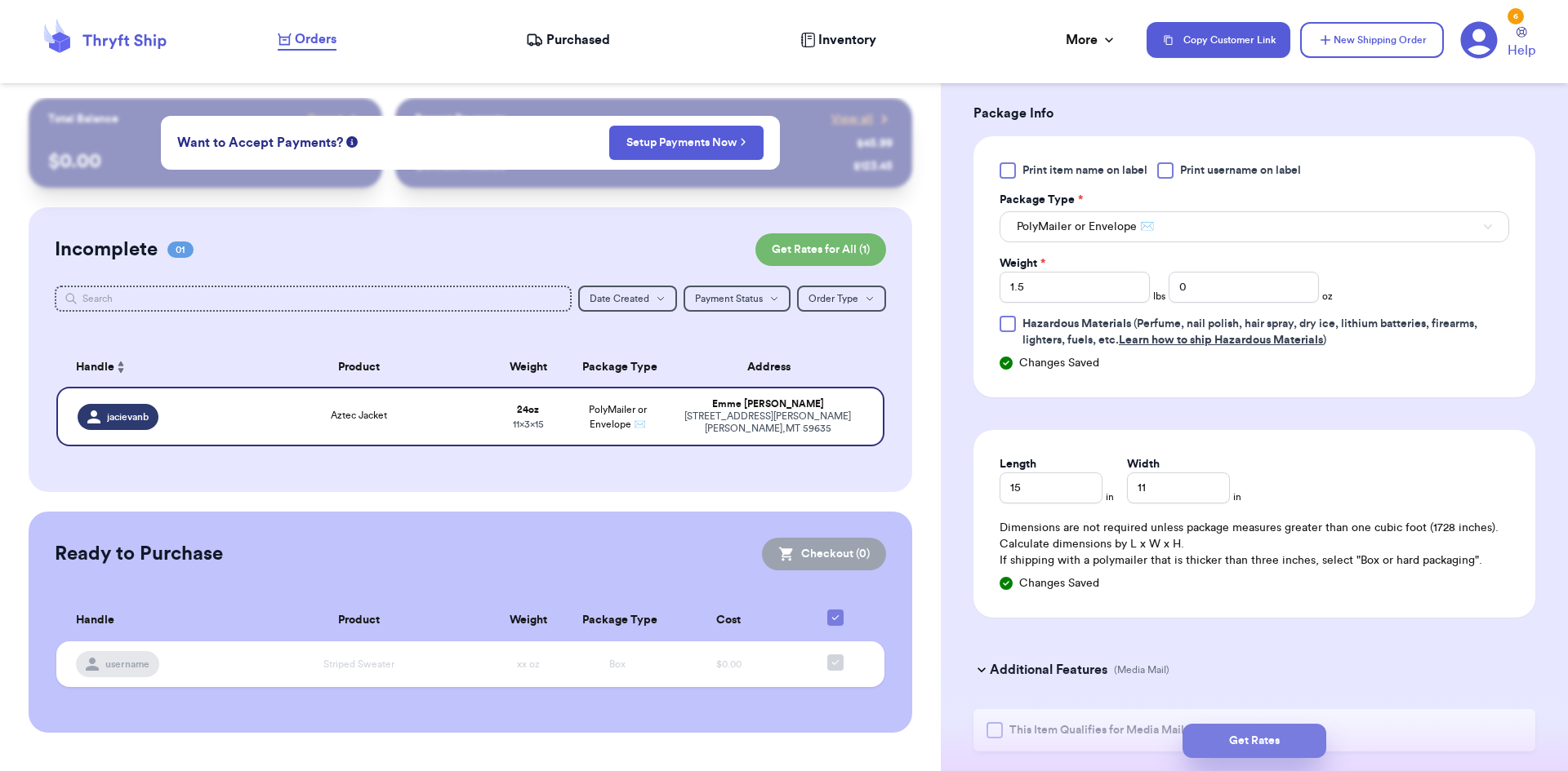
click at [1258, 748] on button "Get Rates" at bounding box center [1254, 741] width 143 height 34
